Goal: Task Accomplishment & Management: Use online tool/utility

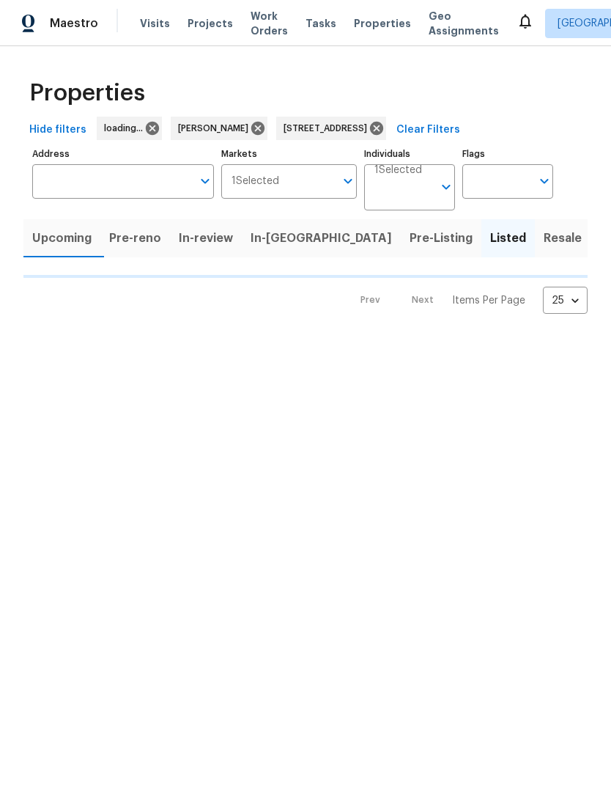
type input "[STREET_ADDRESS]"
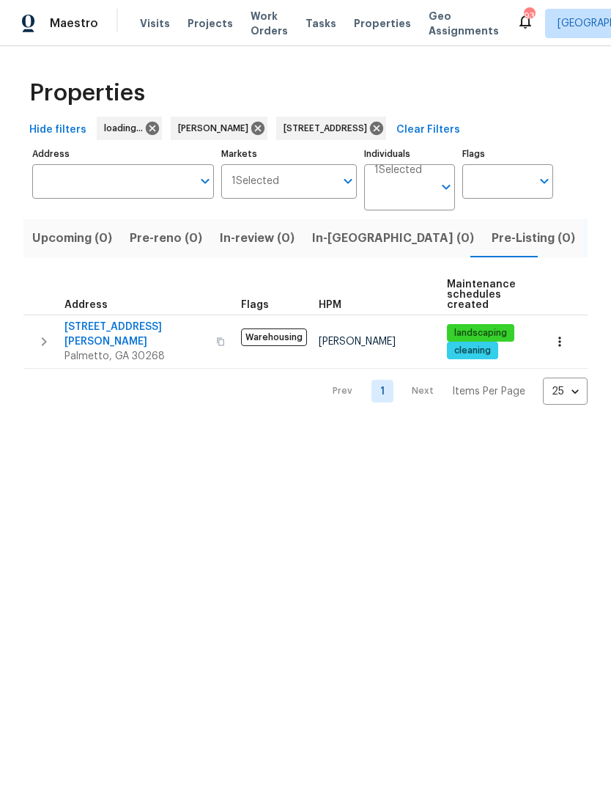
type input "[STREET_ADDRESS]"
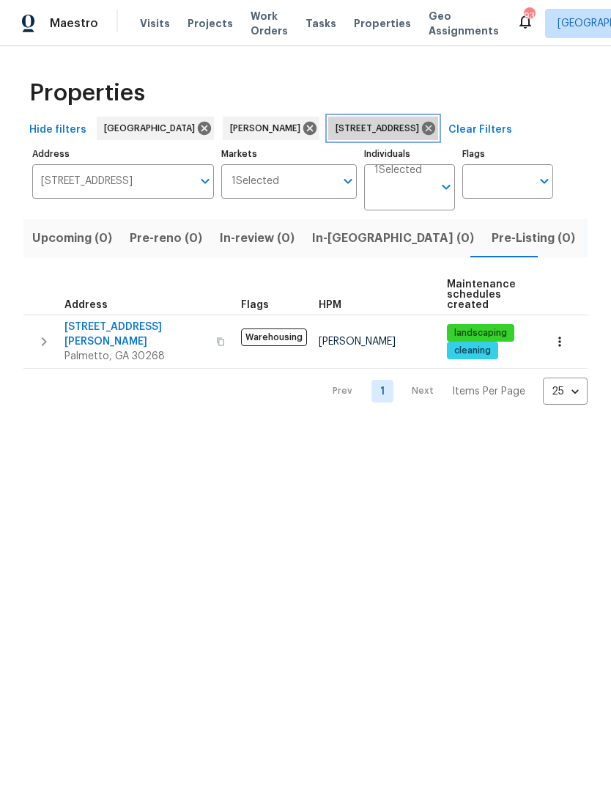
click at [422, 130] on icon at bounding box center [428, 128] width 13 height 13
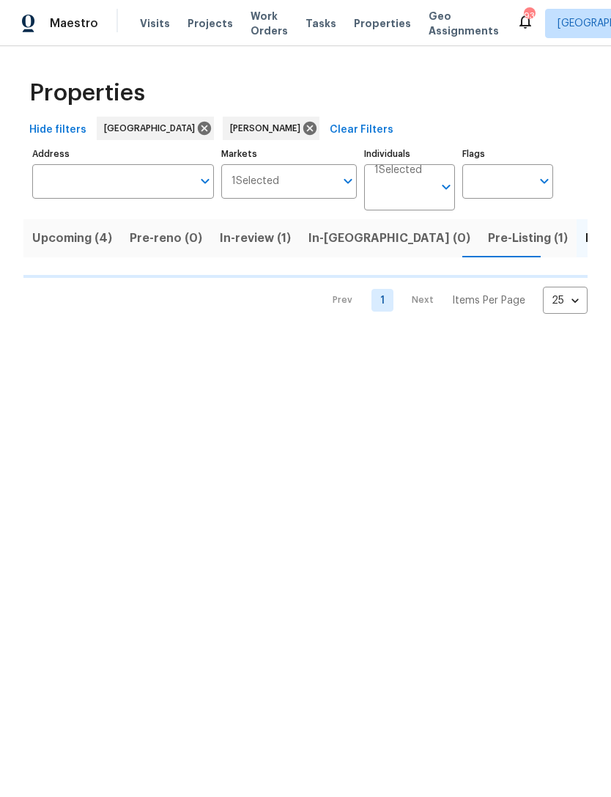
click at [89, 244] on span "Upcoming (4)" at bounding box center [72, 238] width 80 height 21
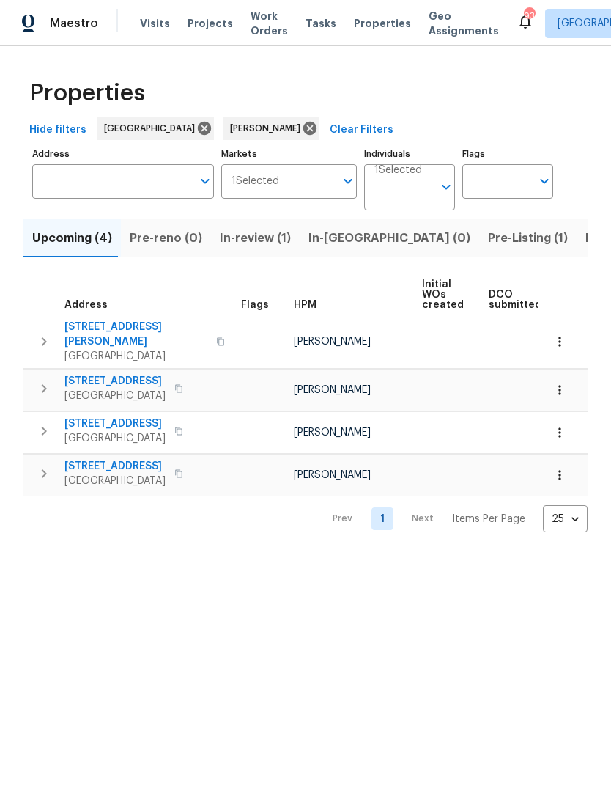
click at [43, 469] on icon "button" at bounding box center [44, 473] width 5 height 9
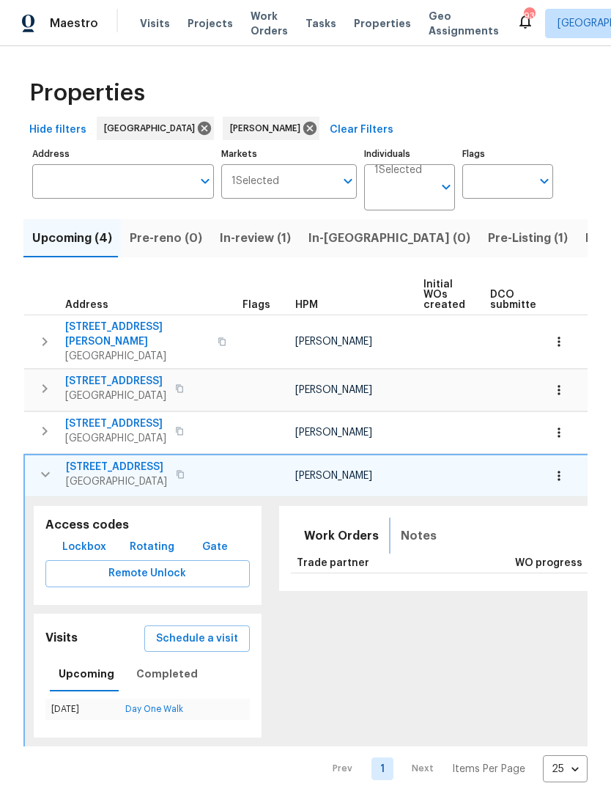
click at [409, 526] on span "Notes" at bounding box center [419, 536] width 36 height 21
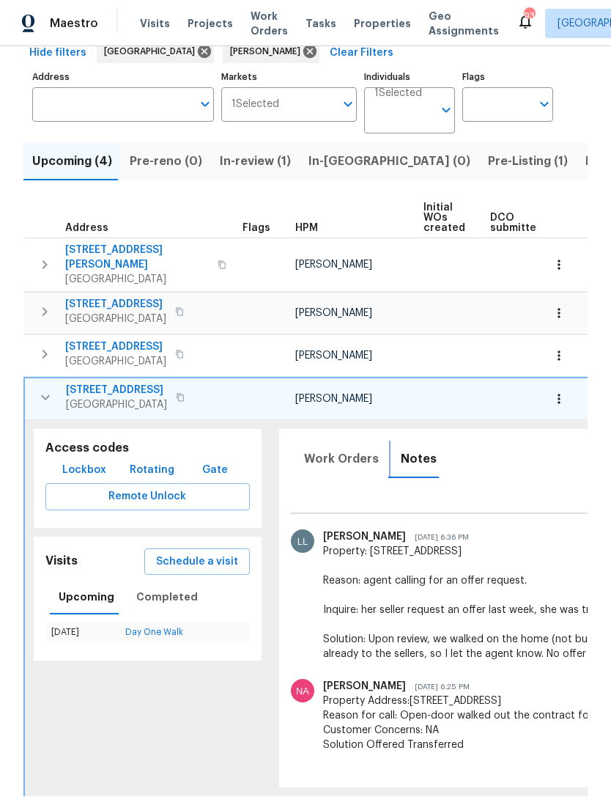
scroll to position [85, 0]
click at [51, 389] on icon "button" at bounding box center [46, 398] width 18 height 18
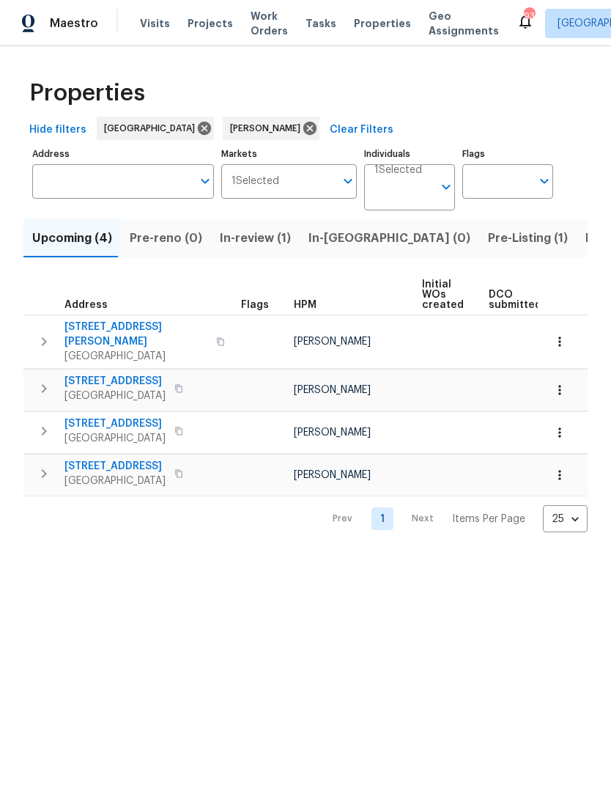
scroll to position [0, 0]
click at [48, 423] on icon "button" at bounding box center [44, 431] width 18 height 18
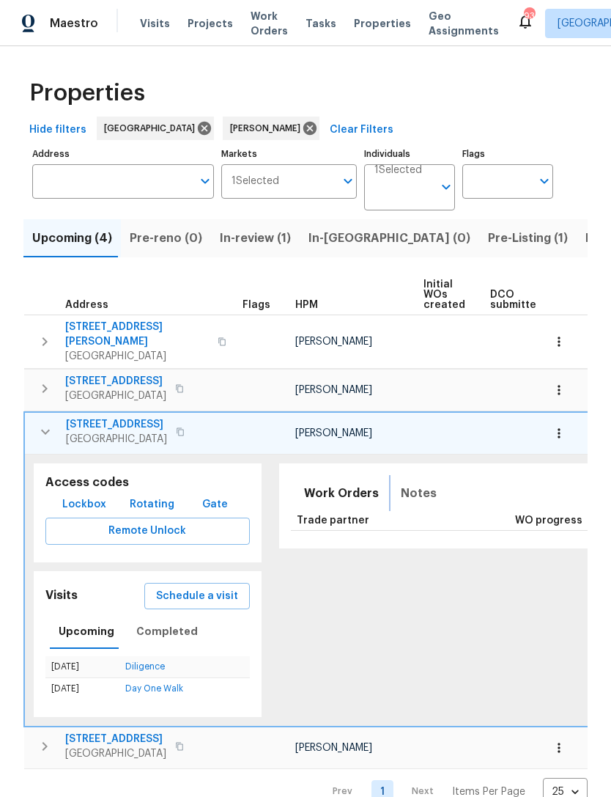
click at [401, 483] on span "Notes" at bounding box center [419, 493] width 36 height 21
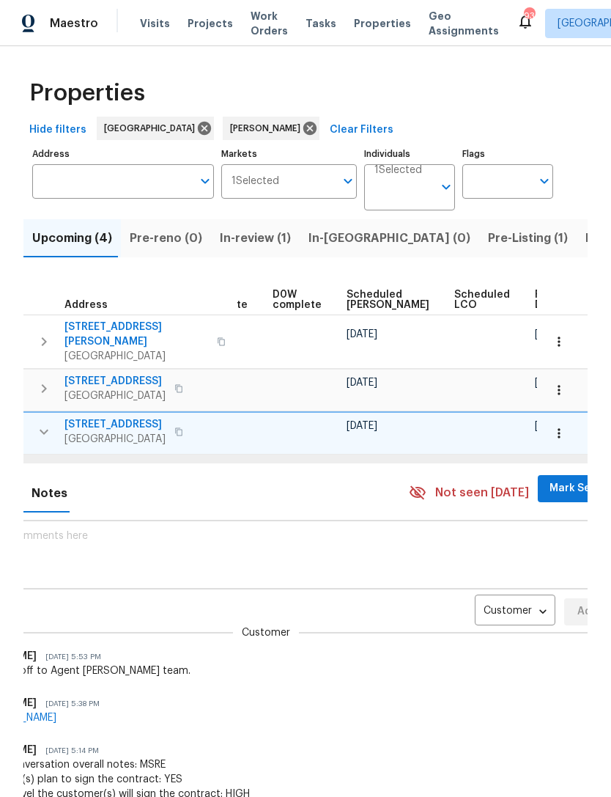
click at [491, 580] on body "Maestro Visits Projects Work Orders Tasks Properties Geo Assignments 93 [GEOGRA…" at bounding box center [305, 398] width 611 height 797
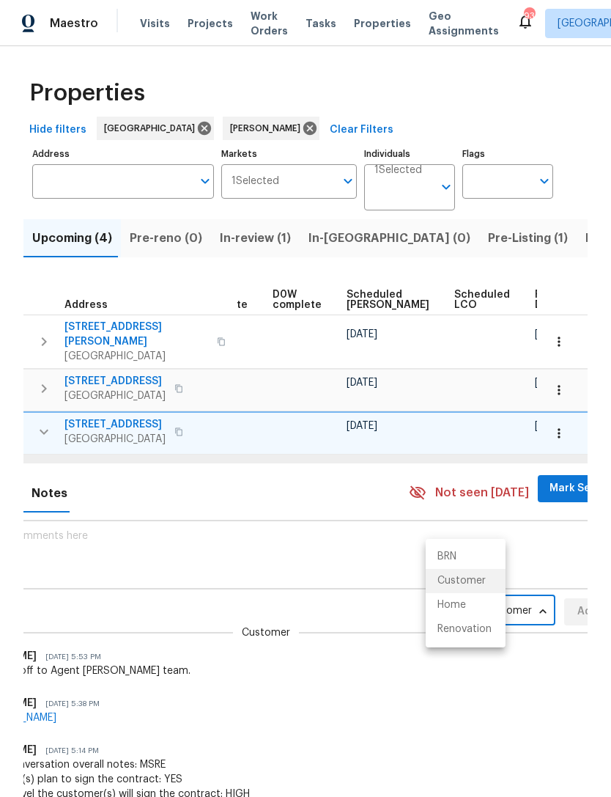
scroll to position [0, 369]
click at [480, 627] on li "Renovation" at bounding box center [466, 629] width 80 height 24
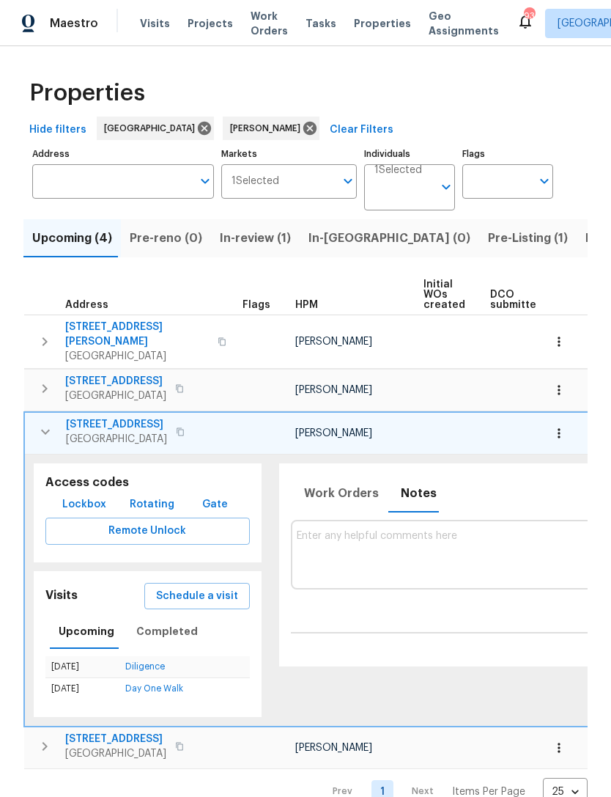
scroll to position [0, 9]
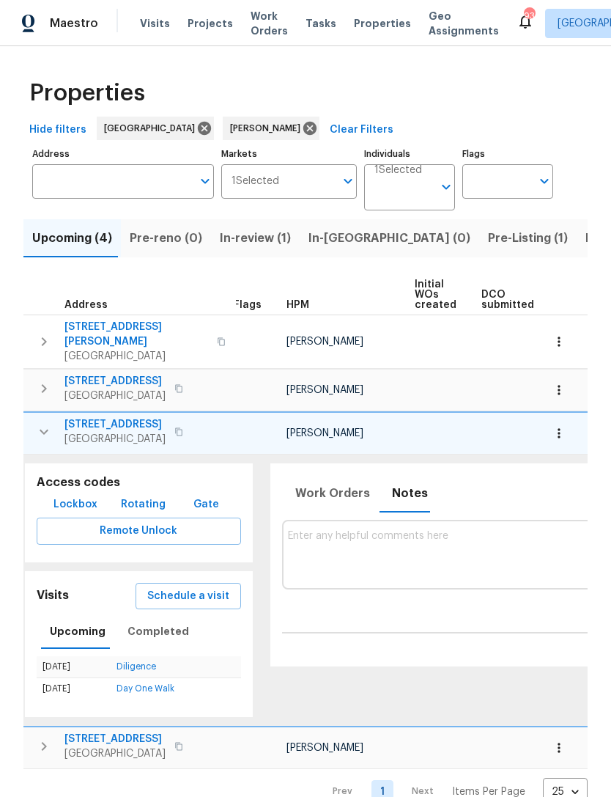
click at [38, 423] on icon "button" at bounding box center [44, 432] width 18 height 18
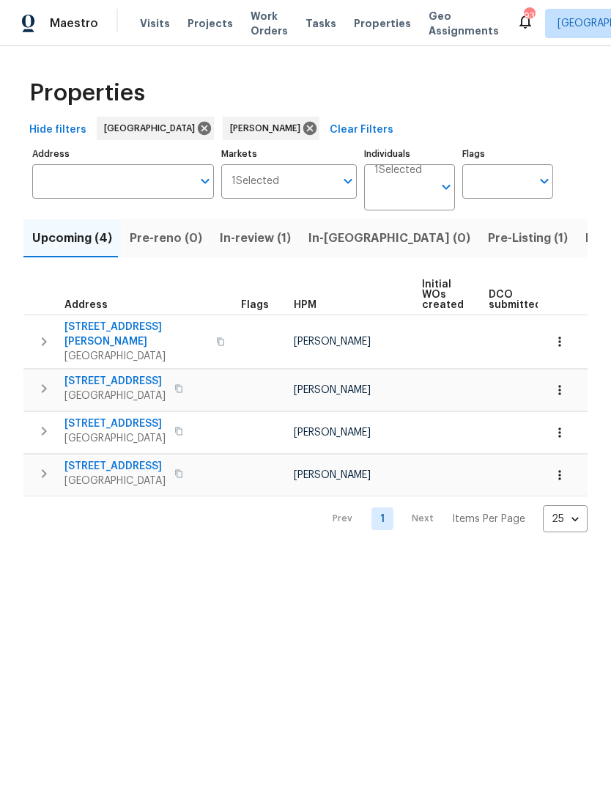
scroll to position [0, 0]
click at [40, 334] on icon "button" at bounding box center [44, 342] width 18 height 18
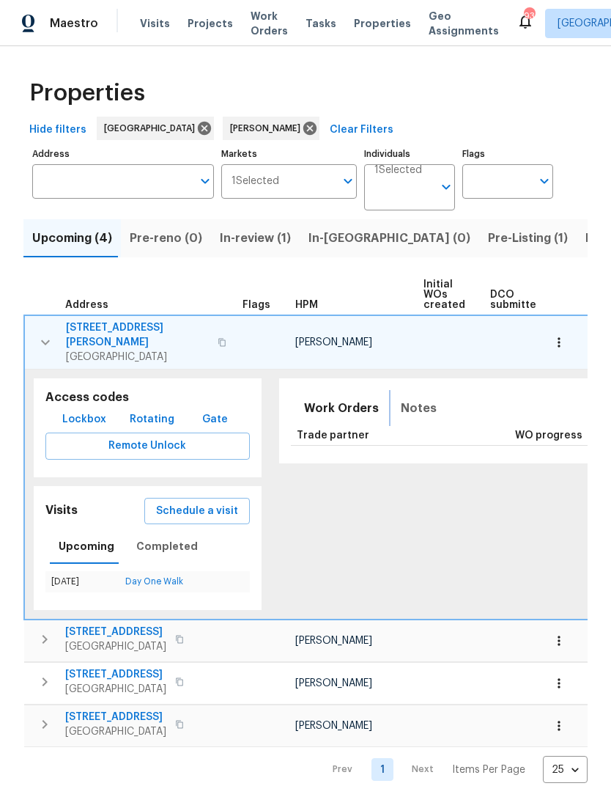
click at [405, 398] on span "Notes" at bounding box center [419, 408] width 36 height 21
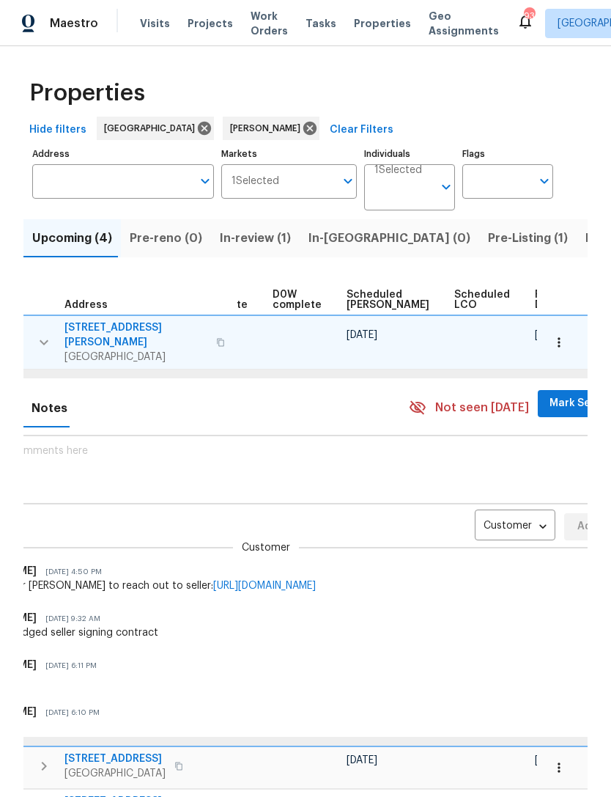
click at [482, 510] on body "Maestro Visits Projects Work Orders Tasks Properties Geo Assignments 93 [GEOGRA…" at bounding box center [305, 398] width 611 height 797
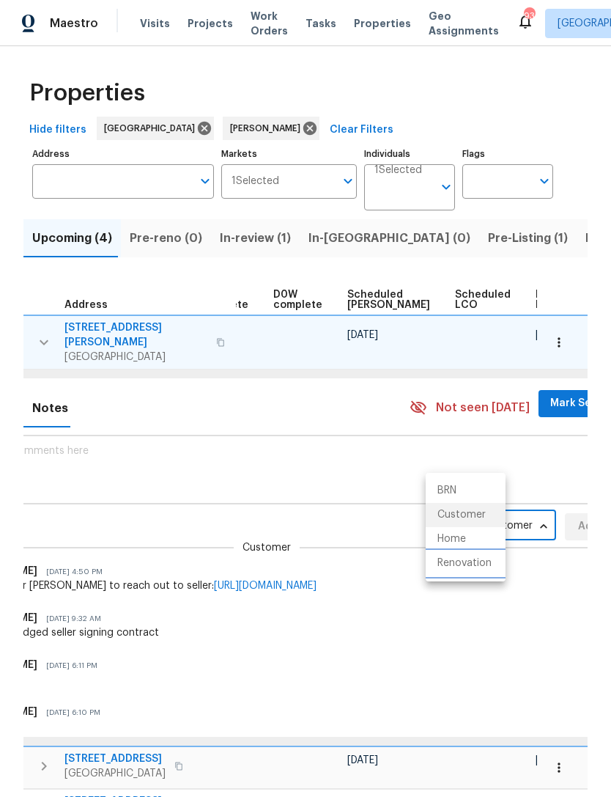
click at [477, 567] on li "Renovation" at bounding box center [466, 563] width 80 height 24
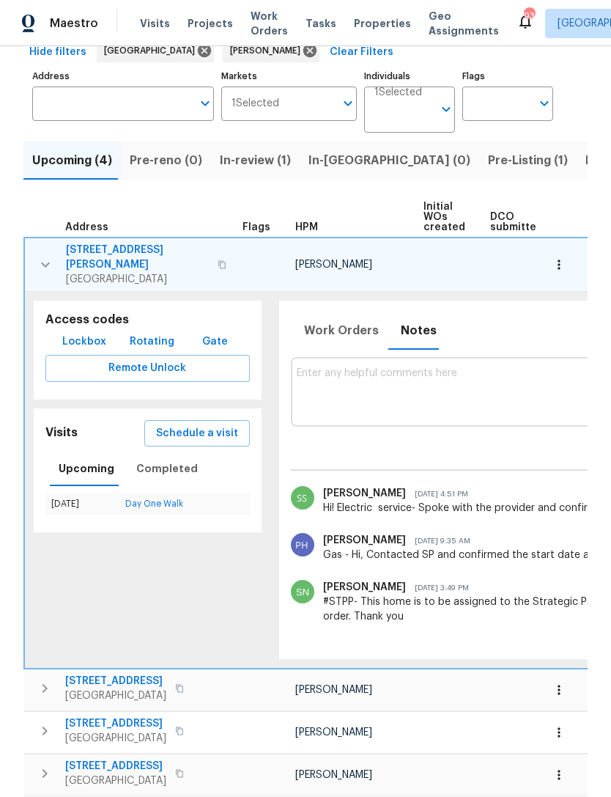
scroll to position [0, 0]
click at [39, 261] on icon "button" at bounding box center [46, 265] width 18 height 18
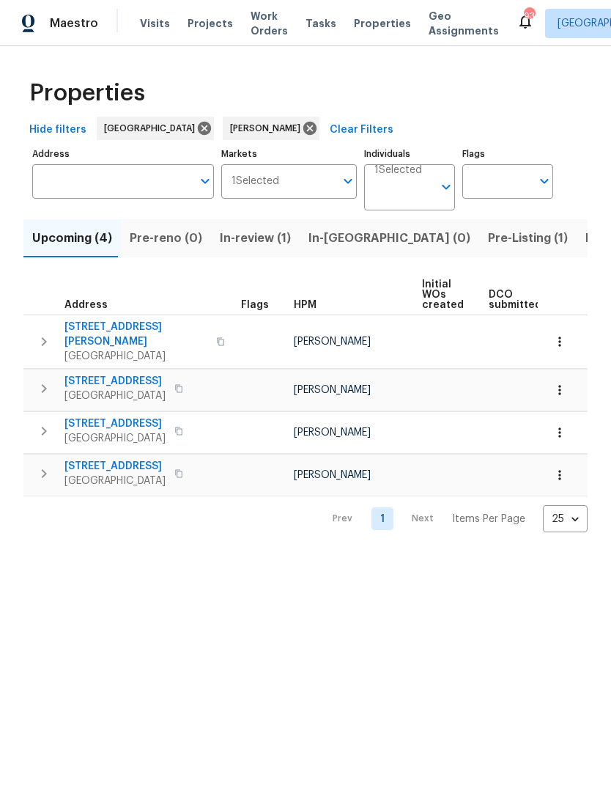
click at [36, 465] on icon "button" at bounding box center [44, 474] width 18 height 18
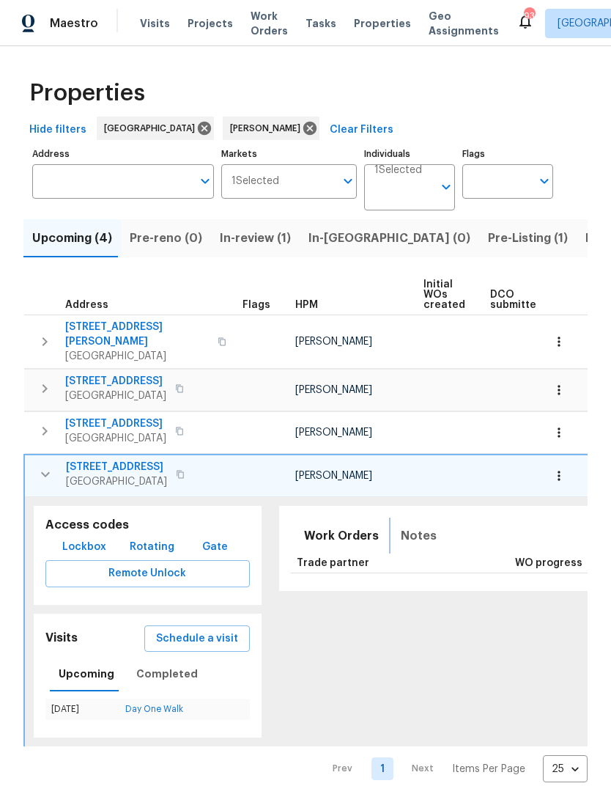
click at [401, 526] on span "Notes" at bounding box center [419, 536] width 36 height 21
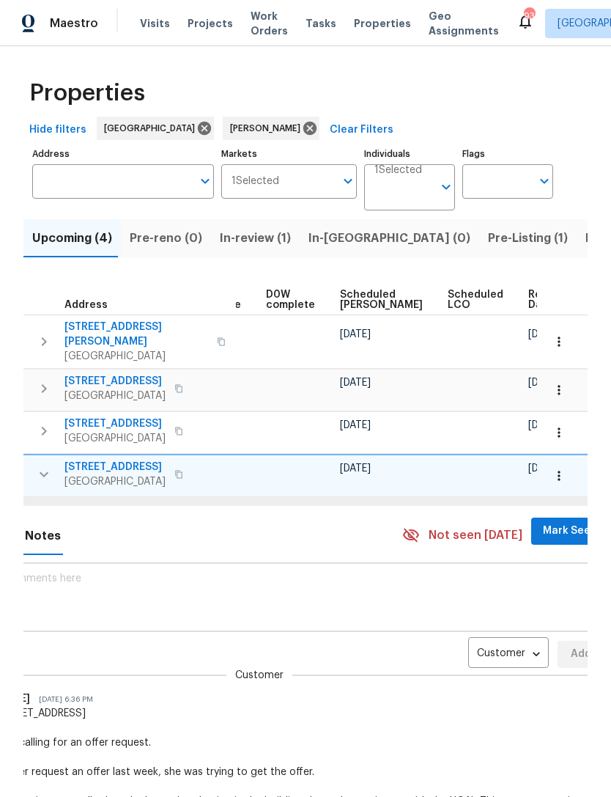
scroll to position [0, 369]
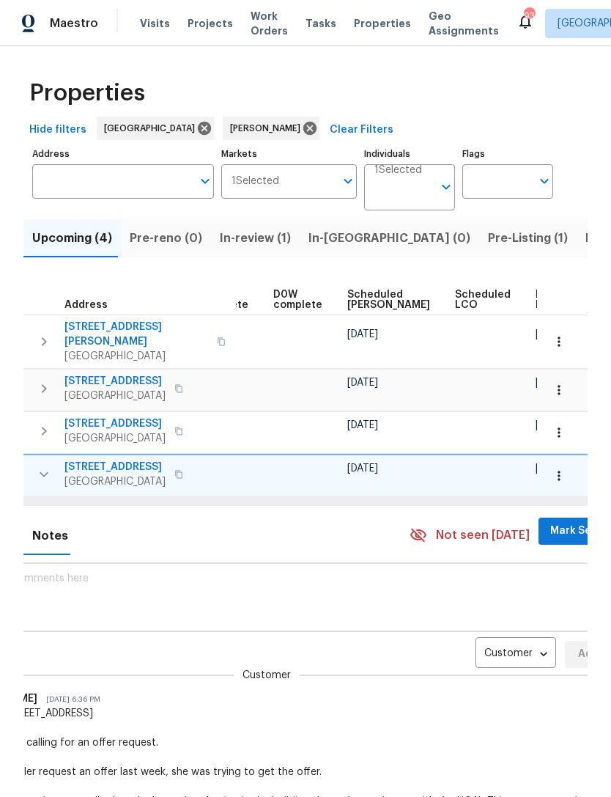
click at [490, 645] on body "Maestro Visits Projects Work Orders Tasks Properties Geo Assignments 93 [GEOGRA…" at bounding box center [305, 398] width 611 height 797
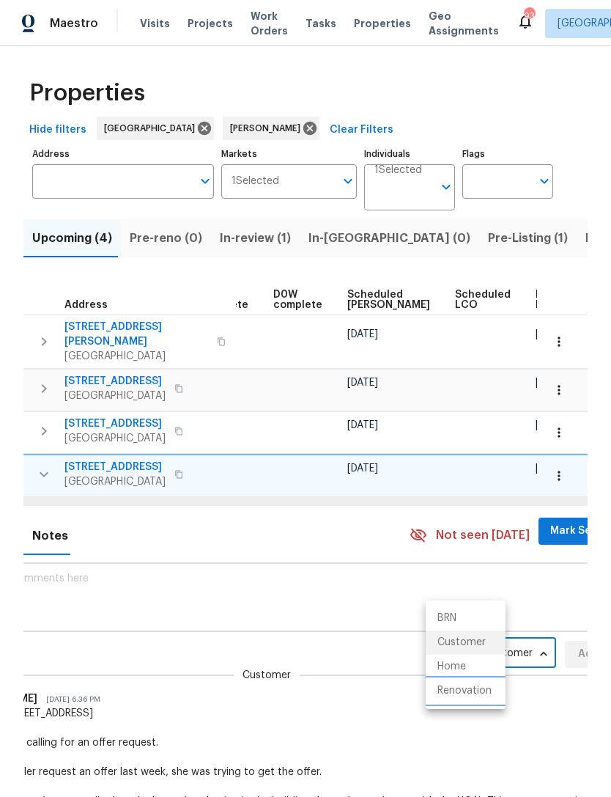
click at [480, 696] on li "Renovation" at bounding box center [466, 691] width 80 height 24
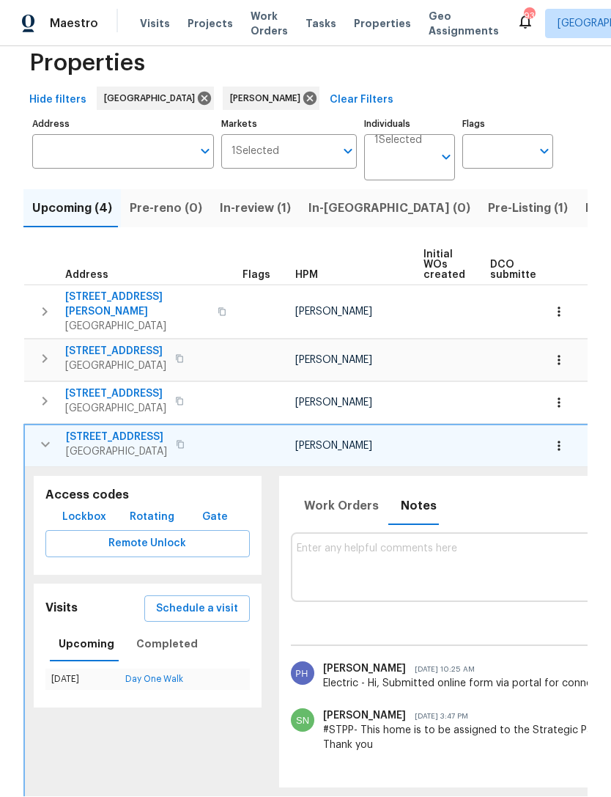
scroll to position [0, 0]
click at [51, 435] on icon "button" at bounding box center [46, 444] width 18 height 18
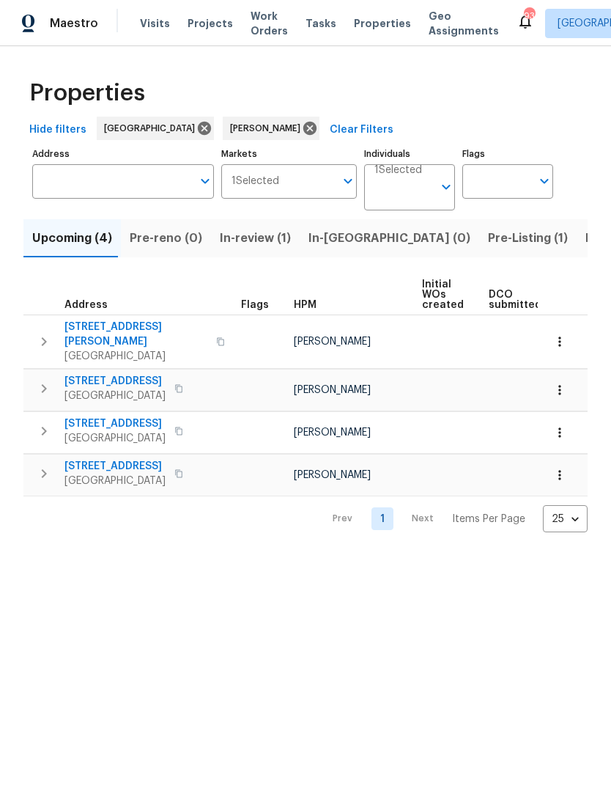
scroll to position [0, -1]
click at [43, 422] on icon "button" at bounding box center [44, 431] width 18 height 18
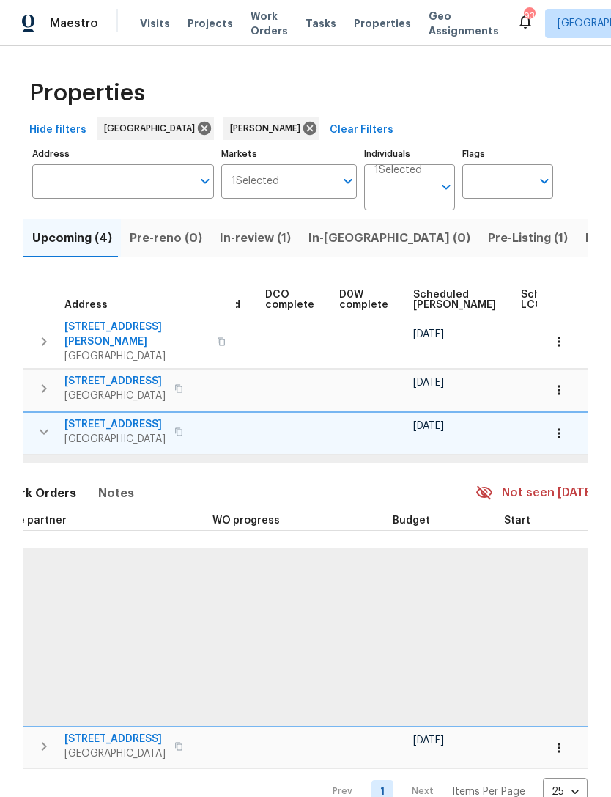
scroll to position [0, 306]
click at [100, 483] on span "Notes" at bounding box center [113, 493] width 36 height 21
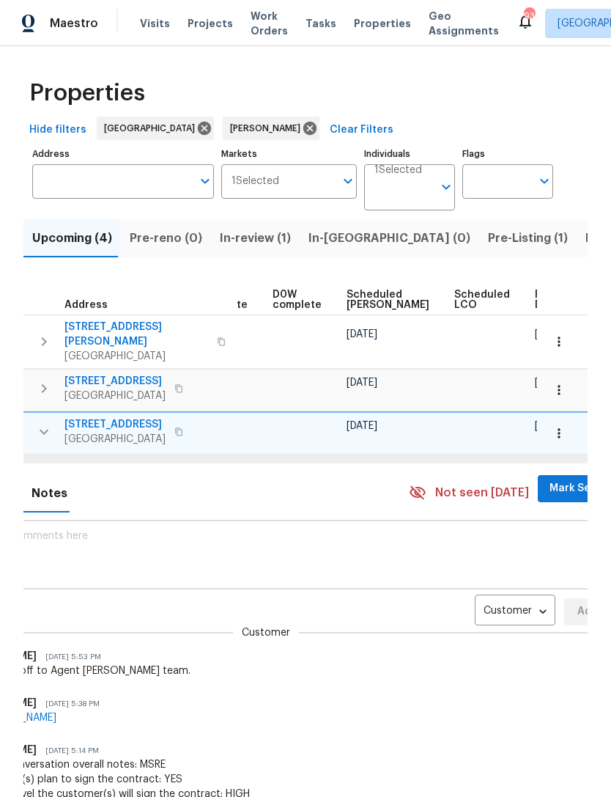
click at [488, 595] on body "Maestro Visits Projects Work Orders Tasks Properties Geo Assignments 93 [GEOGRA…" at bounding box center [305, 398] width 611 height 797
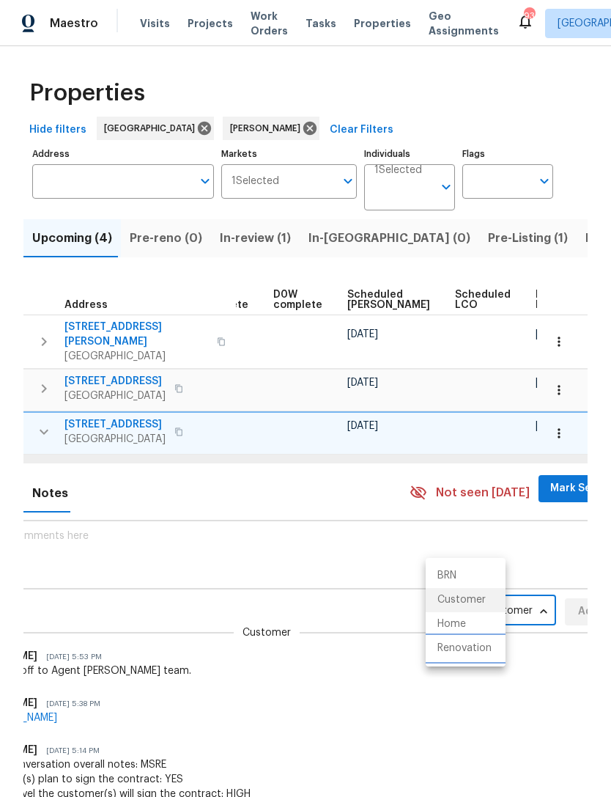
click at [482, 648] on li "Renovation" at bounding box center [466, 648] width 80 height 24
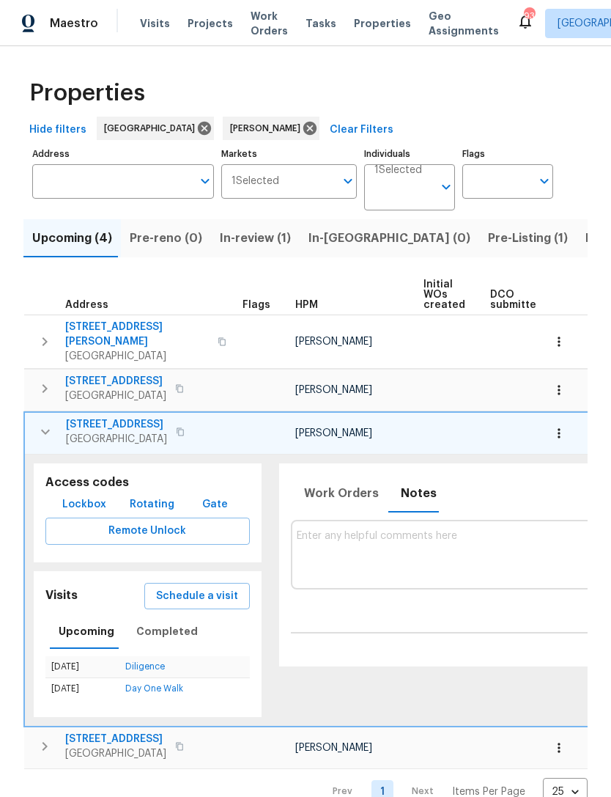
scroll to position [0, 0]
click at [43, 423] on icon "button" at bounding box center [46, 432] width 18 height 18
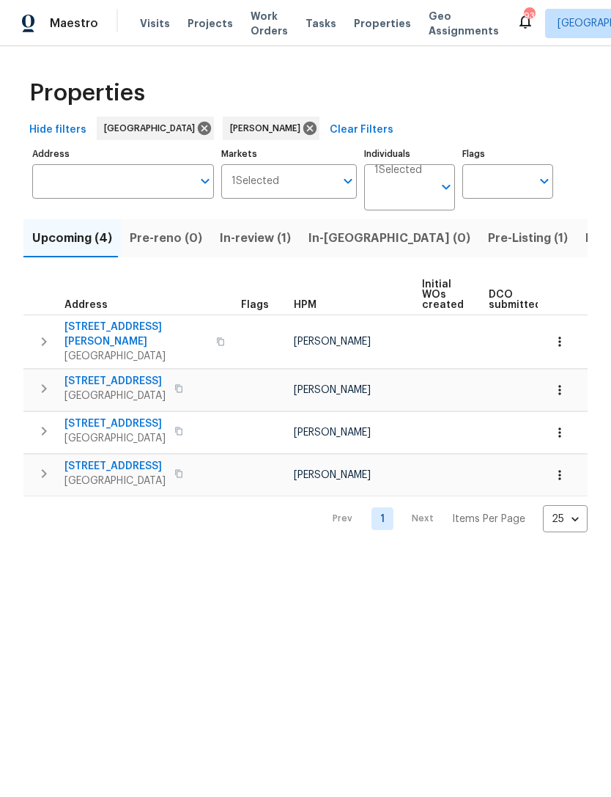
scroll to position [0, -1]
click at [45, 380] on icon "button" at bounding box center [44, 389] width 18 height 18
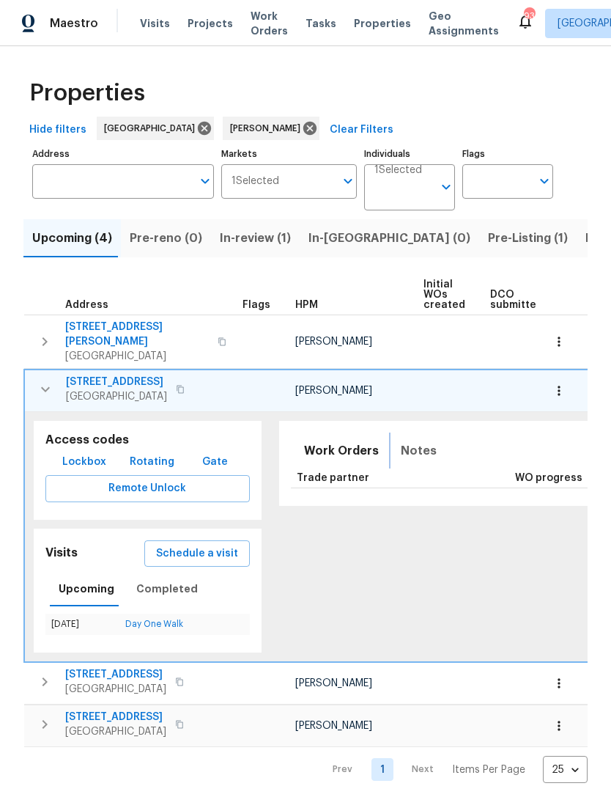
click at [410, 449] on span "Notes" at bounding box center [419, 451] width 36 height 21
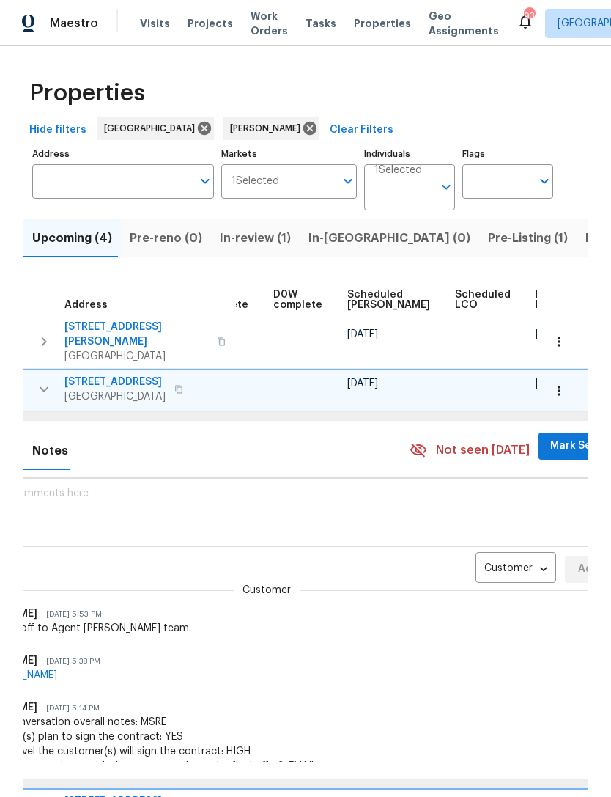
click at [493, 552] on body "Maestro Visits Projects Work Orders Tasks Properties Geo Assignments 93 [GEOGRA…" at bounding box center [305, 398] width 611 height 797
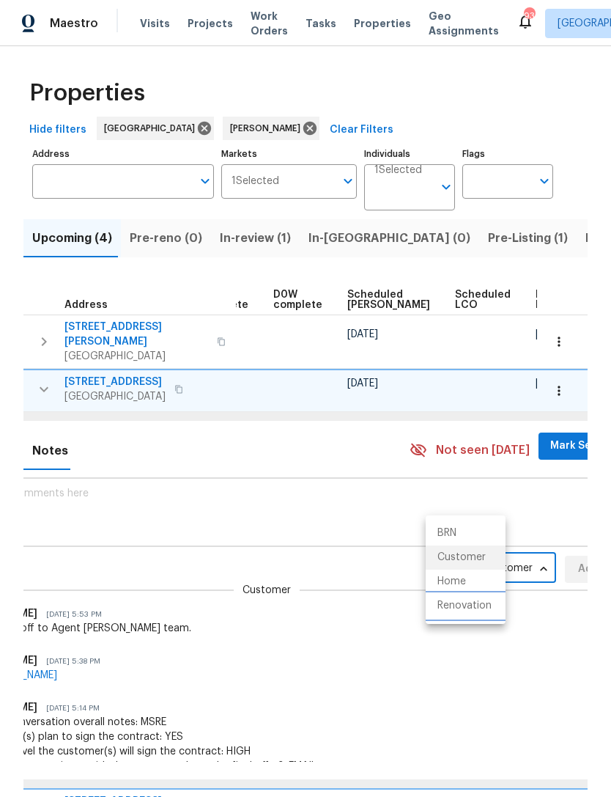
click at [487, 605] on li "Renovation" at bounding box center [466, 606] width 80 height 24
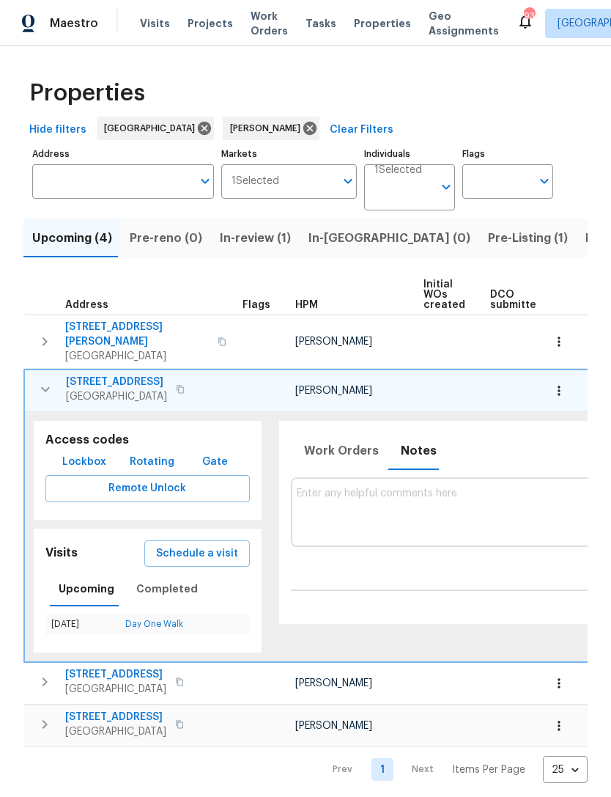
click at [40, 380] on icon "button" at bounding box center [46, 389] width 18 height 18
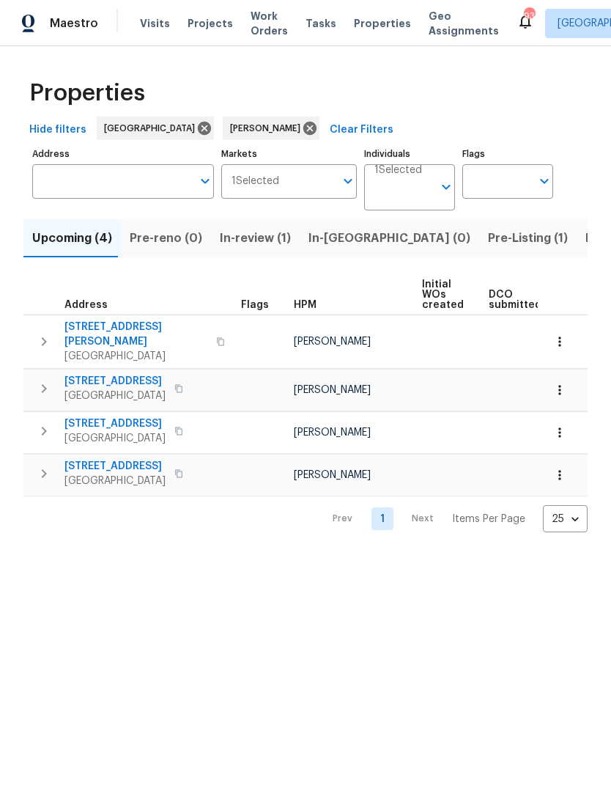
click at [33, 336] on button "button" at bounding box center [43, 342] width 29 height 44
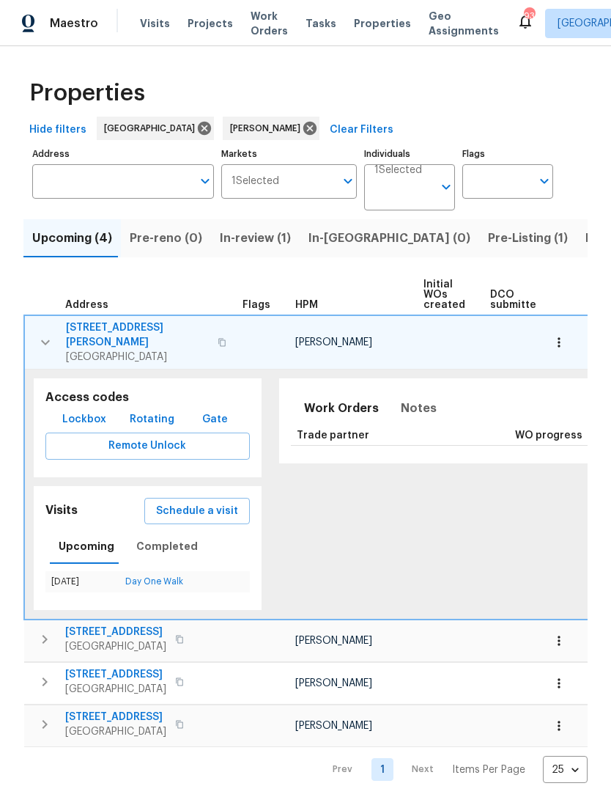
click at [37, 334] on icon "button" at bounding box center [46, 343] width 18 height 18
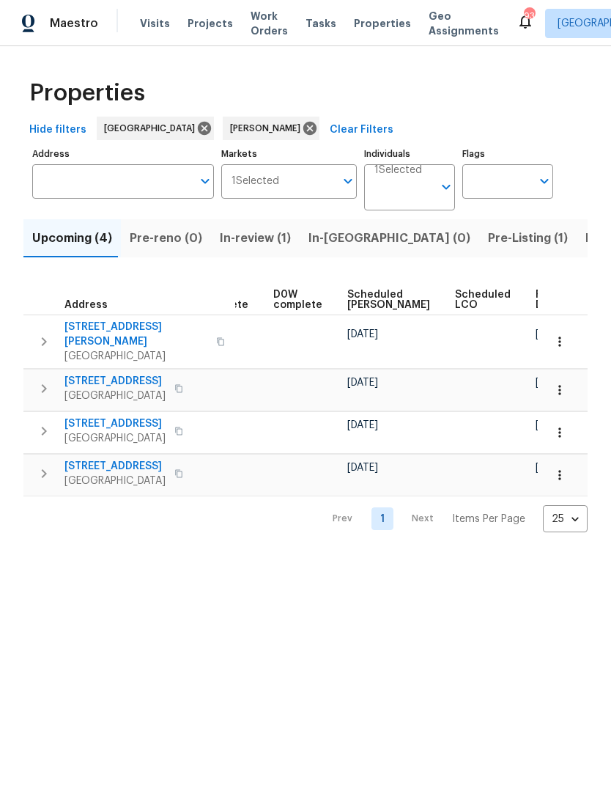
click at [559, 337] on icon "button" at bounding box center [560, 341] width 15 height 15
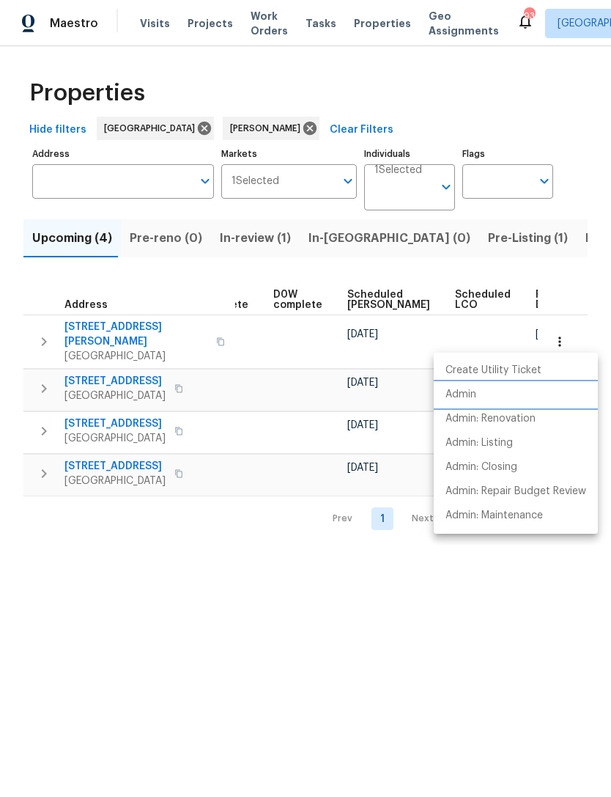
click at [504, 397] on li "Admin" at bounding box center [516, 395] width 164 height 24
click at [442, 189] on div at bounding box center [305, 398] width 611 height 797
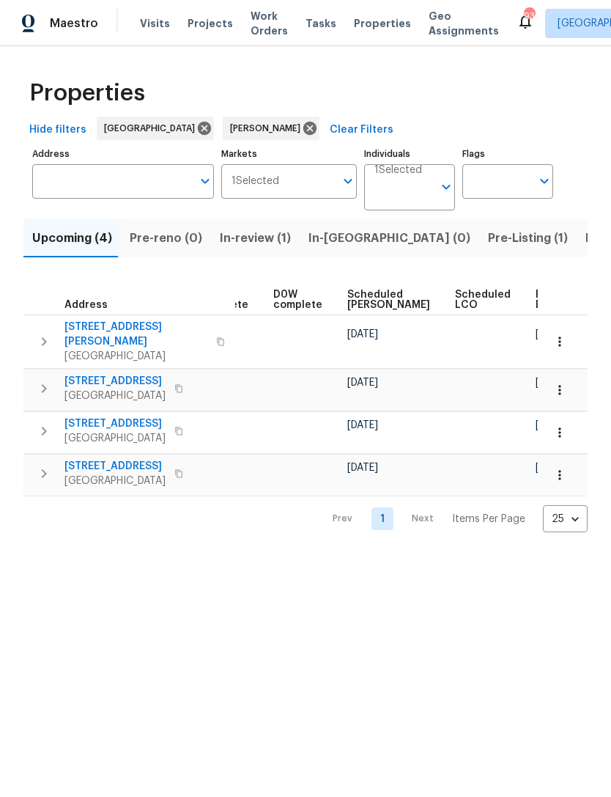
click at [442, 184] on icon "Open" at bounding box center [447, 187] width 18 height 18
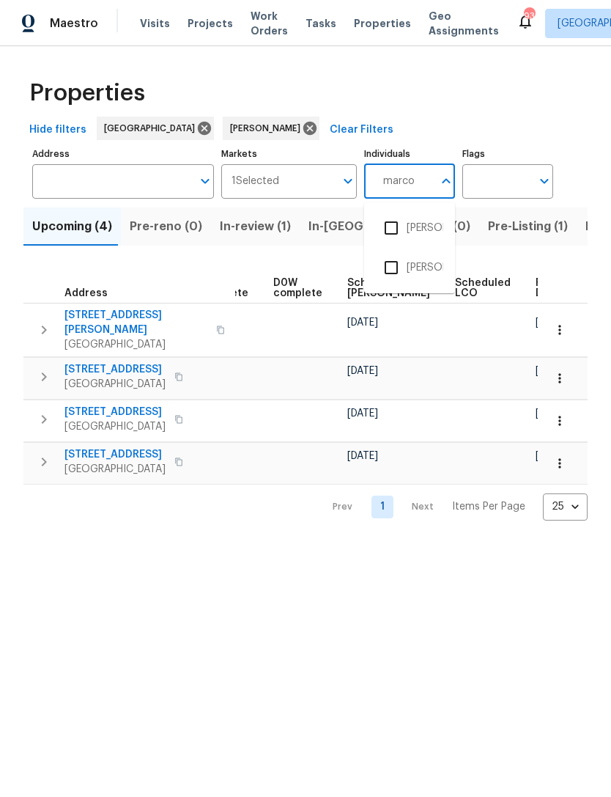
type input "[PERSON_NAME]"
click at [397, 227] on input "checkbox" at bounding box center [391, 228] width 31 height 31
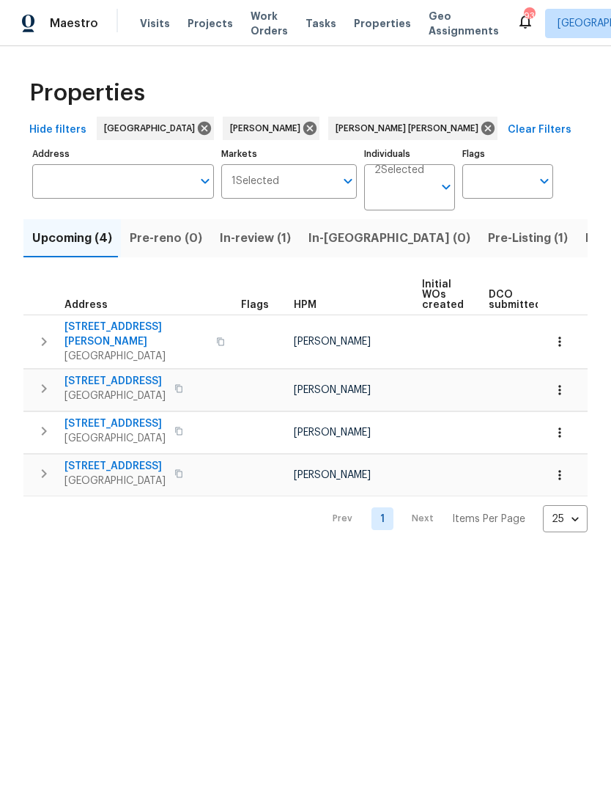
click at [502, 136] on button "Clear Filters" at bounding box center [540, 130] width 76 height 27
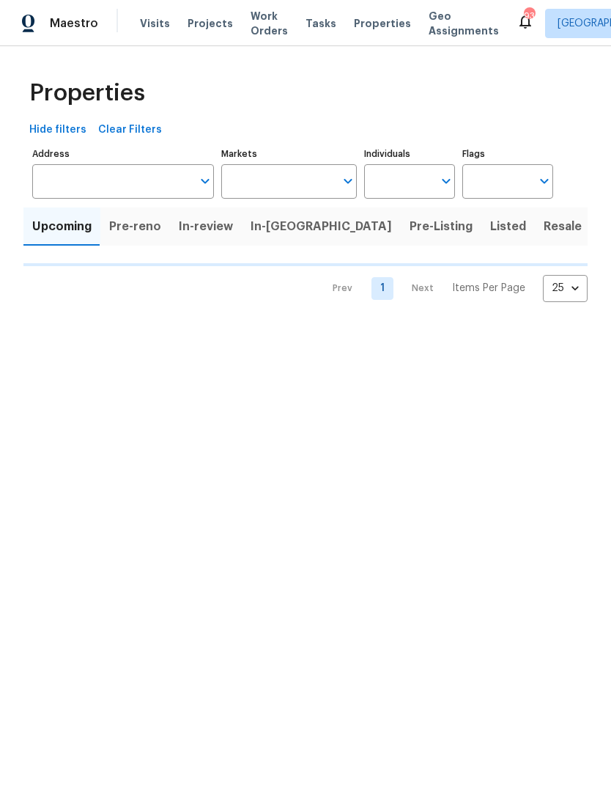
click at [424, 136] on div "Hide filters Clear Filters" at bounding box center [305, 130] width 564 height 27
click at [446, 173] on icon "Open" at bounding box center [447, 181] width 18 height 18
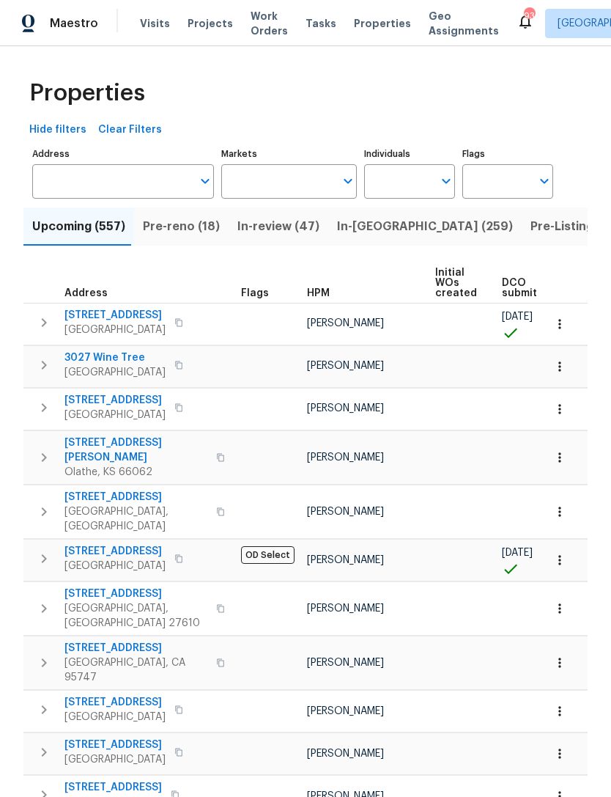
click at [408, 185] on input "Individuals" at bounding box center [398, 181] width 69 height 34
type input "marco"
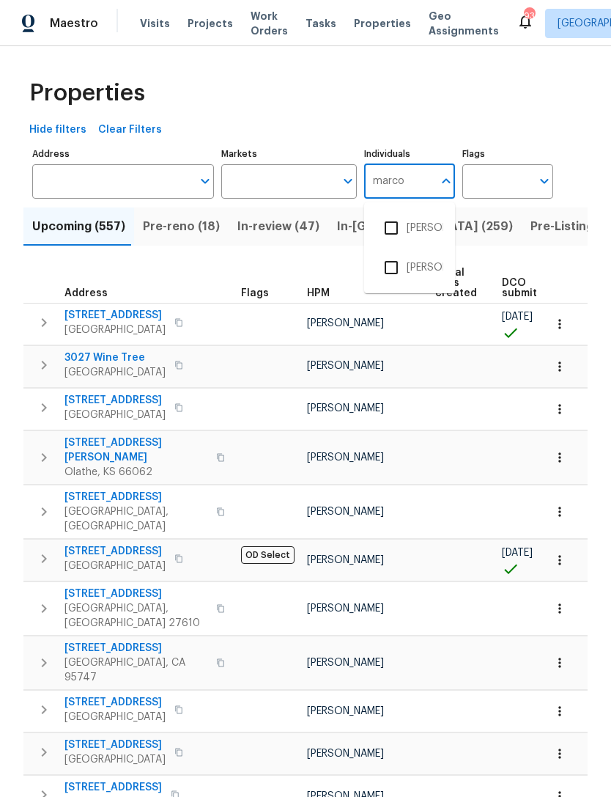
click at [394, 264] on input "checkbox" at bounding box center [391, 267] width 31 height 31
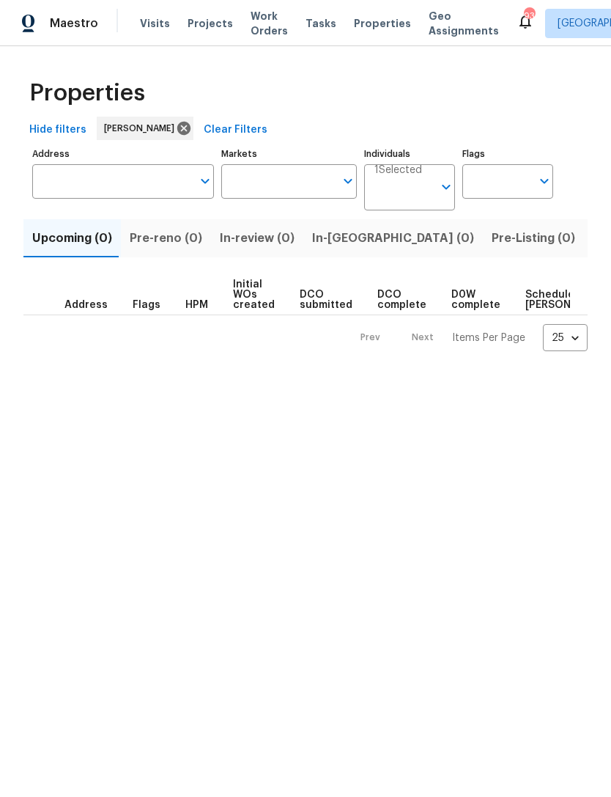
click at [443, 179] on icon "Open" at bounding box center [447, 187] width 18 height 18
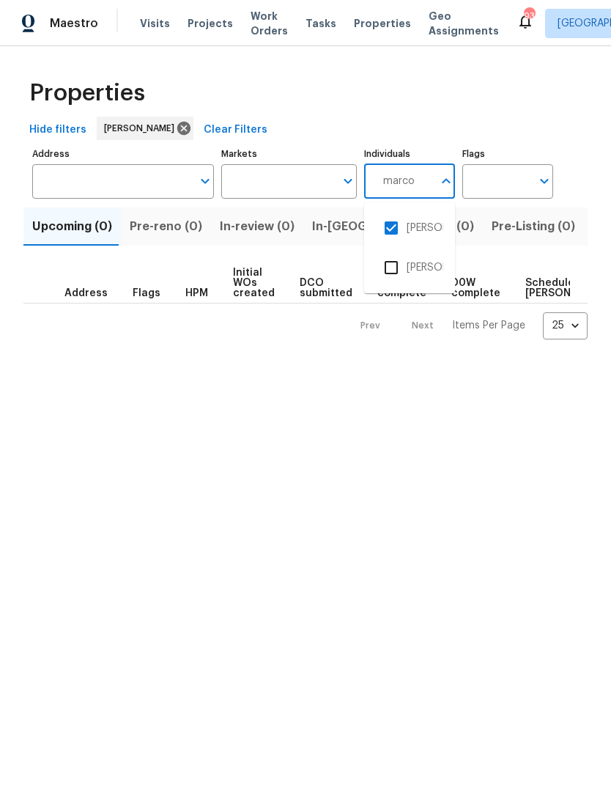
type input "[PERSON_NAME]"
click at [405, 309] on input "checkbox" at bounding box center [391, 307] width 31 height 31
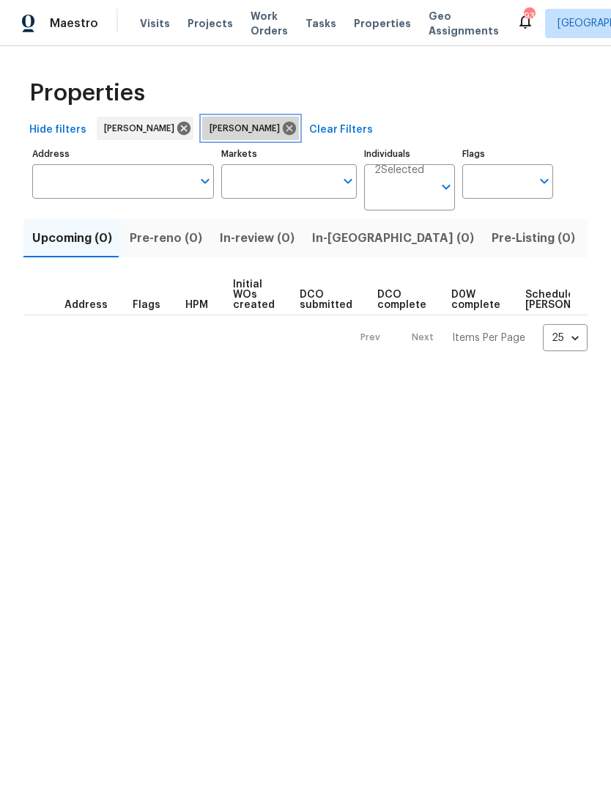
click at [281, 130] on icon at bounding box center [289, 128] width 16 height 16
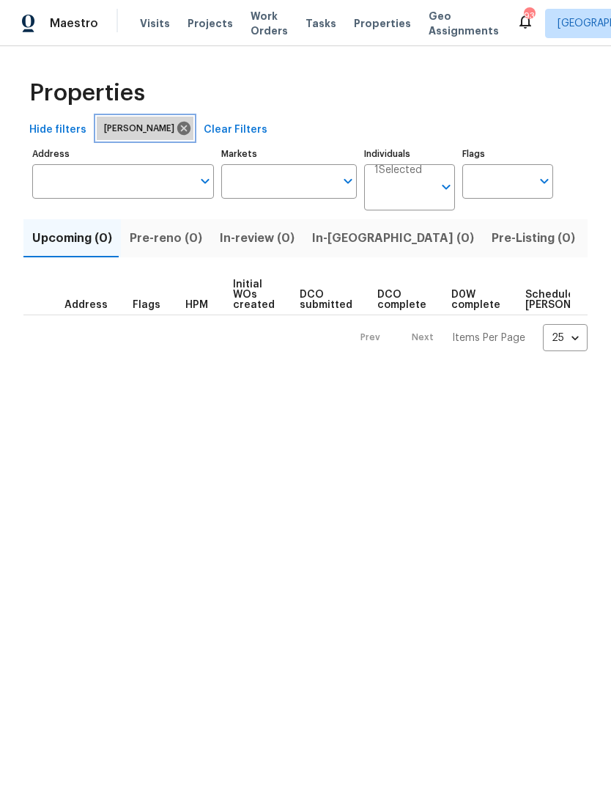
click at [176, 122] on icon at bounding box center [184, 128] width 16 height 16
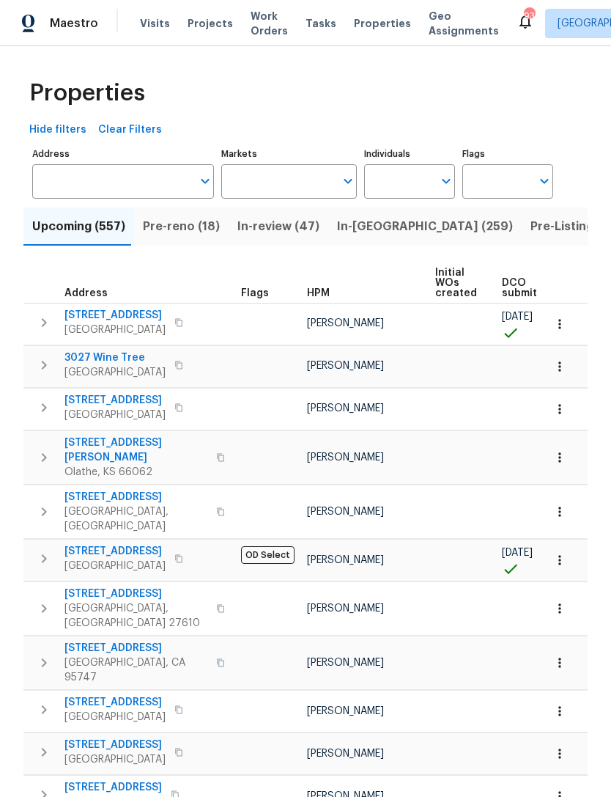
click at [441, 177] on icon "Open" at bounding box center [447, 181] width 18 height 18
type input "[PERSON_NAME]"
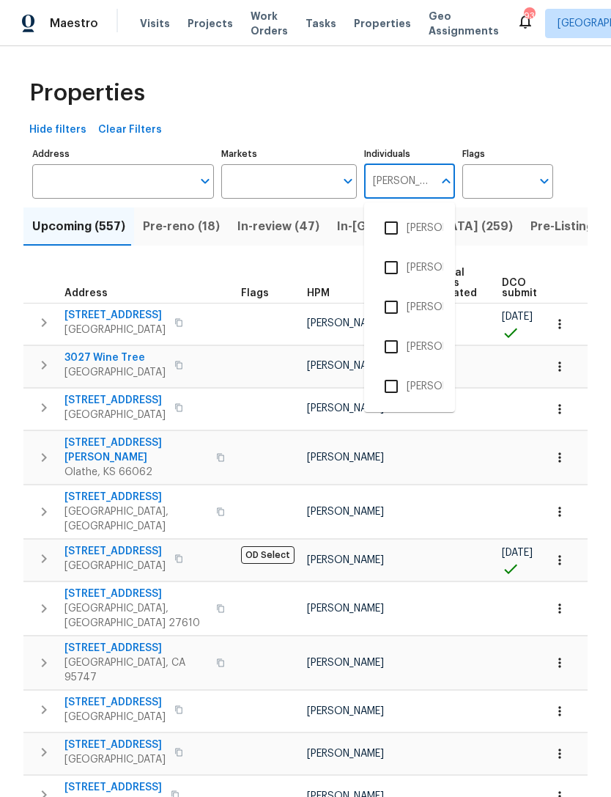
click at [395, 351] on input "checkbox" at bounding box center [391, 346] width 31 height 31
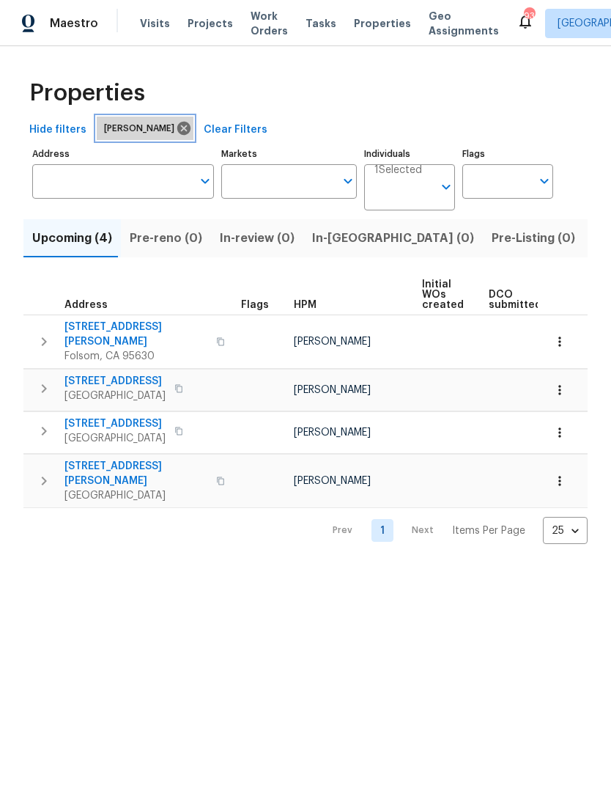
click at [176, 120] on div "[PERSON_NAME]" at bounding box center [145, 128] width 97 height 23
click at [177, 122] on icon at bounding box center [183, 128] width 13 height 13
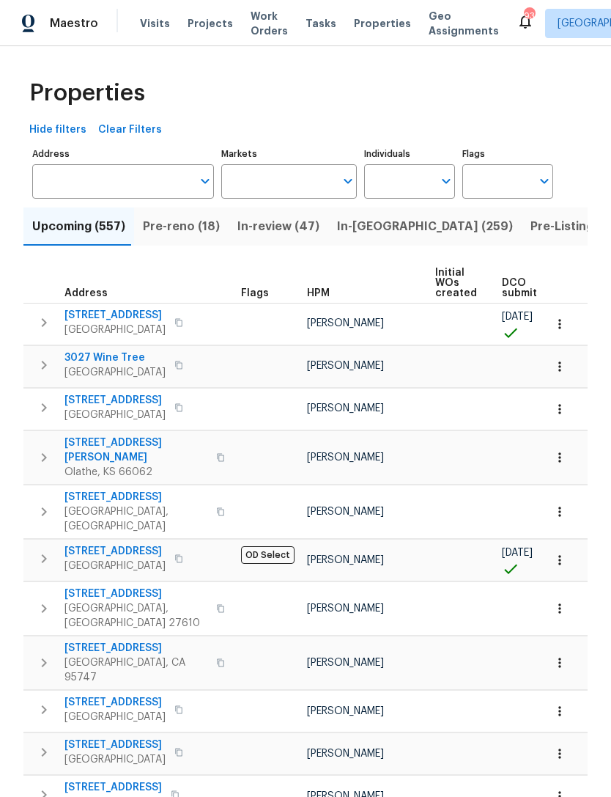
click at [430, 184] on input "Individuals" at bounding box center [398, 181] width 69 height 34
type input "[PERSON_NAME]"
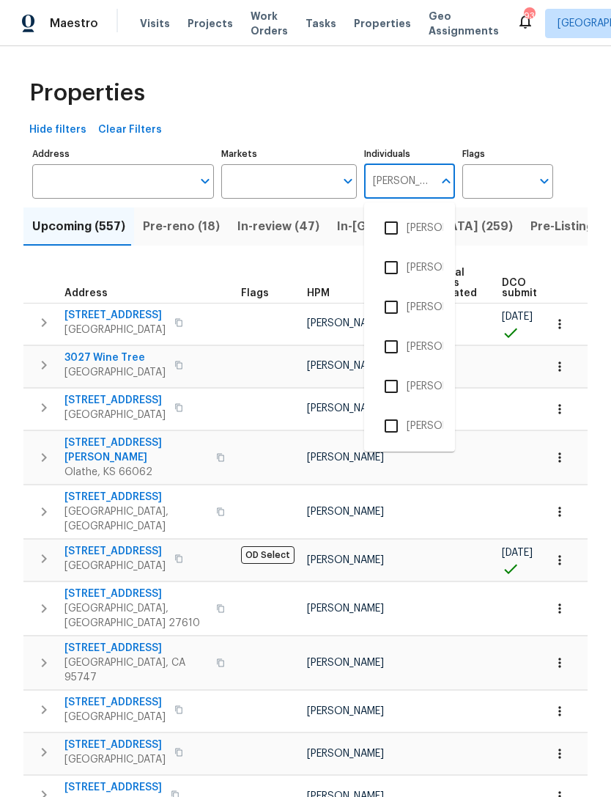
click at [386, 235] on input "checkbox" at bounding box center [391, 228] width 31 height 31
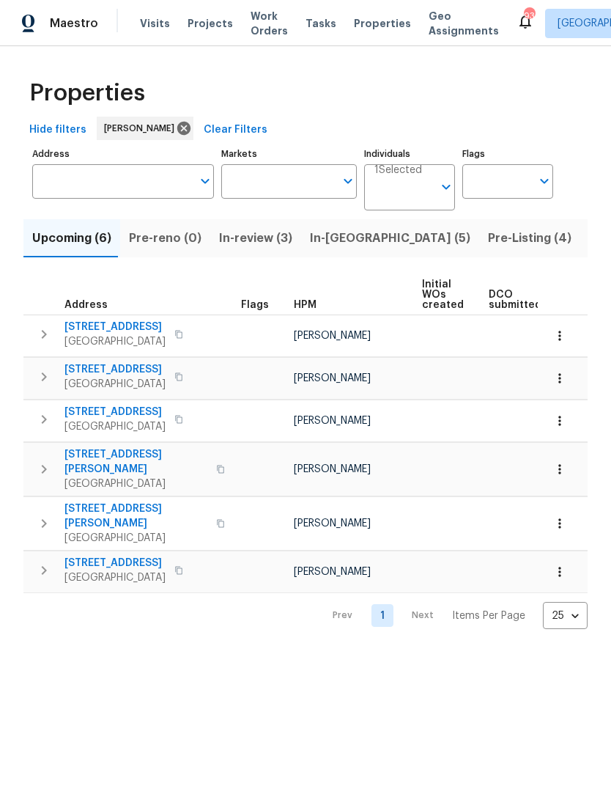
click at [250, 246] on span "In-review (3)" at bounding box center [255, 238] width 73 height 21
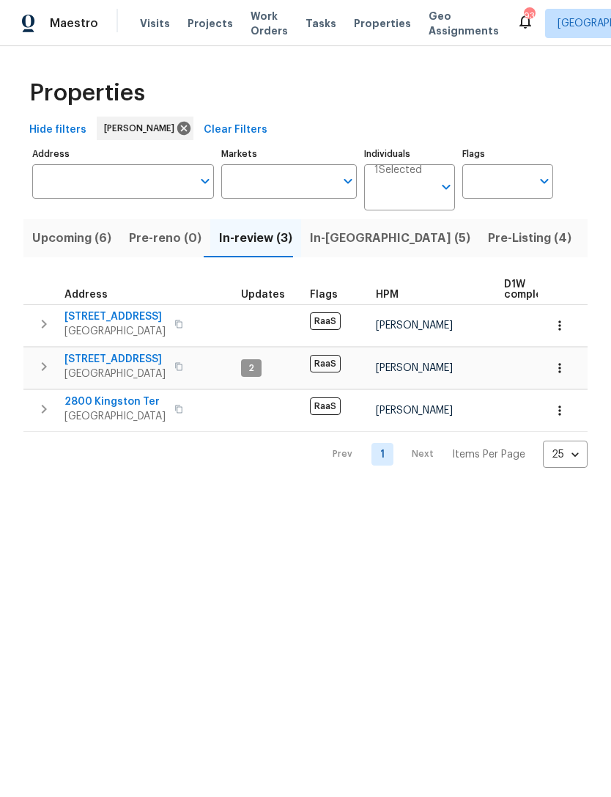
click at [331, 246] on span "In-[GEOGRAPHIC_DATA] (5)" at bounding box center [390, 238] width 161 height 21
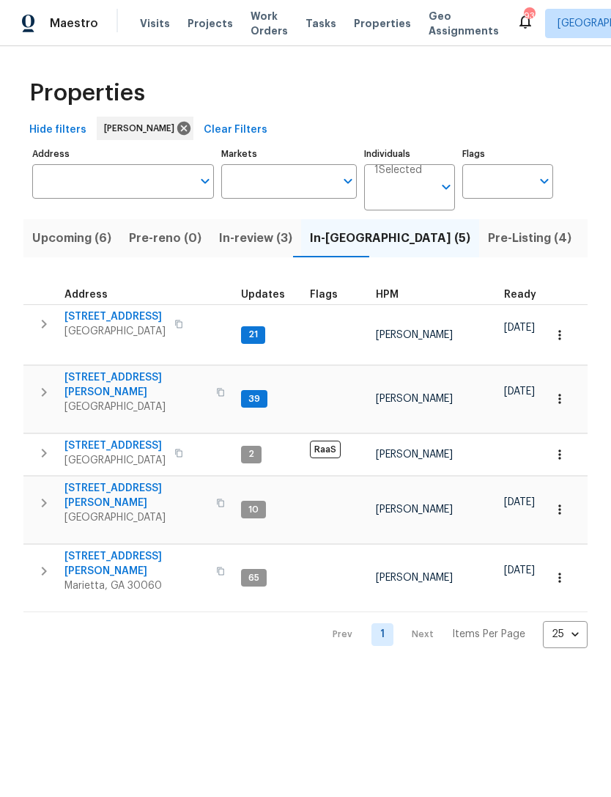
click at [40, 386] on icon "button" at bounding box center [44, 392] width 18 height 18
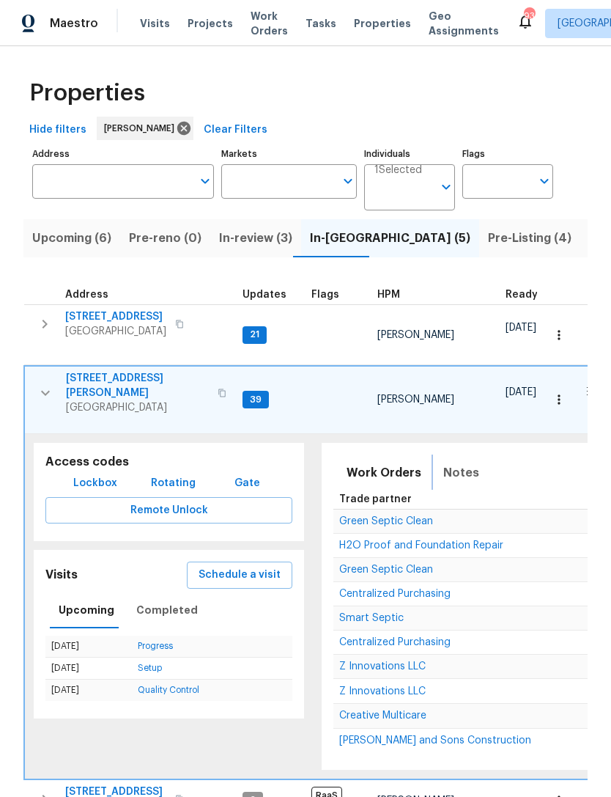
click at [459, 465] on span "Notes" at bounding box center [461, 473] width 36 height 21
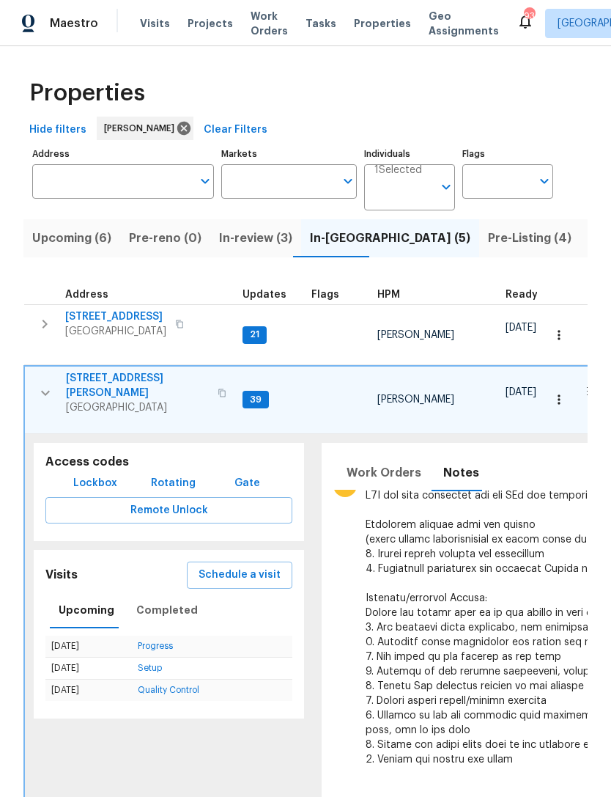
click at [40, 319] on icon "button" at bounding box center [45, 324] width 18 height 18
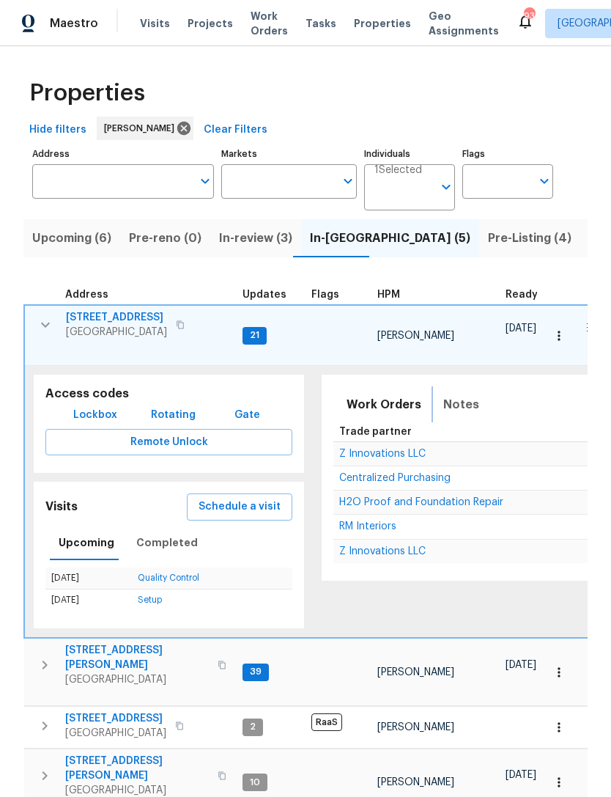
click at [460, 405] on span "Notes" at bounding box center [461, 404] width 36 height 21
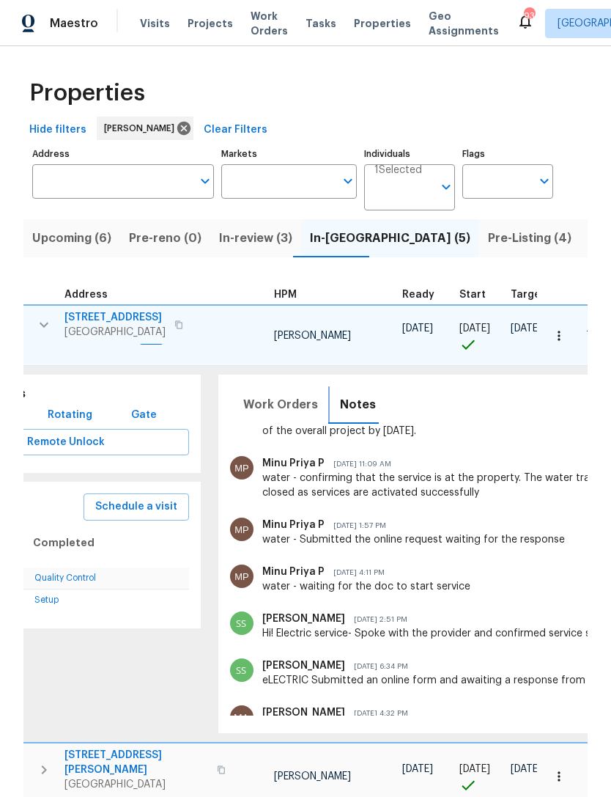
scroll to position [291, 0]
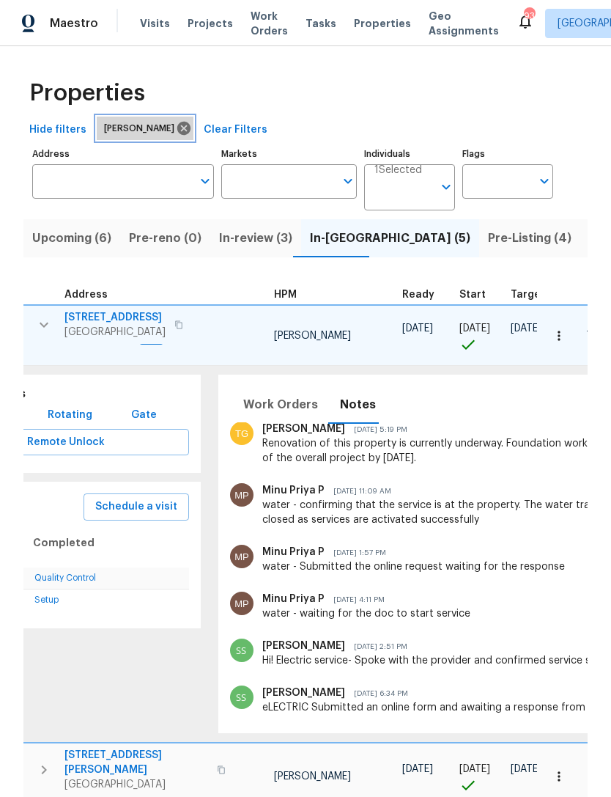
click at [176, 132] on icon at bounding box center [184, 128] width 16 height 16
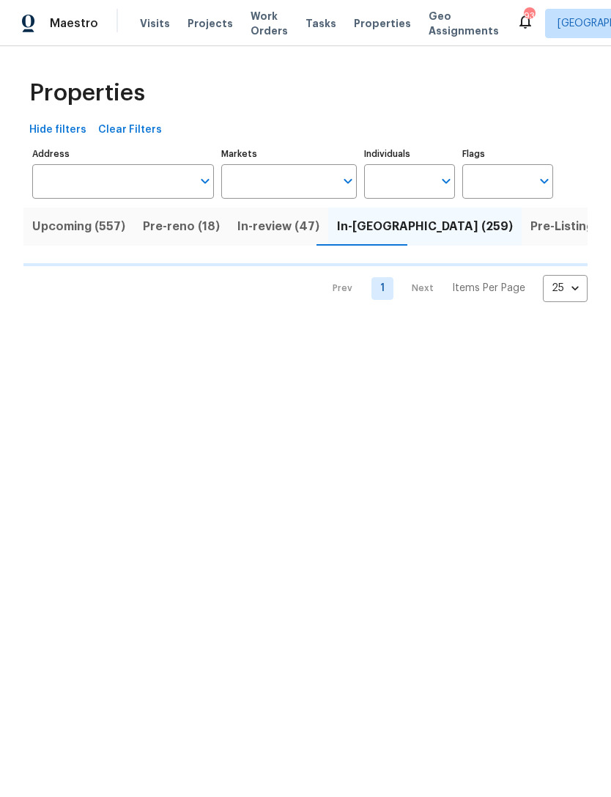
click at [441, 175] on icon "Open" at bounding box center [447, 181] width 18 height 18
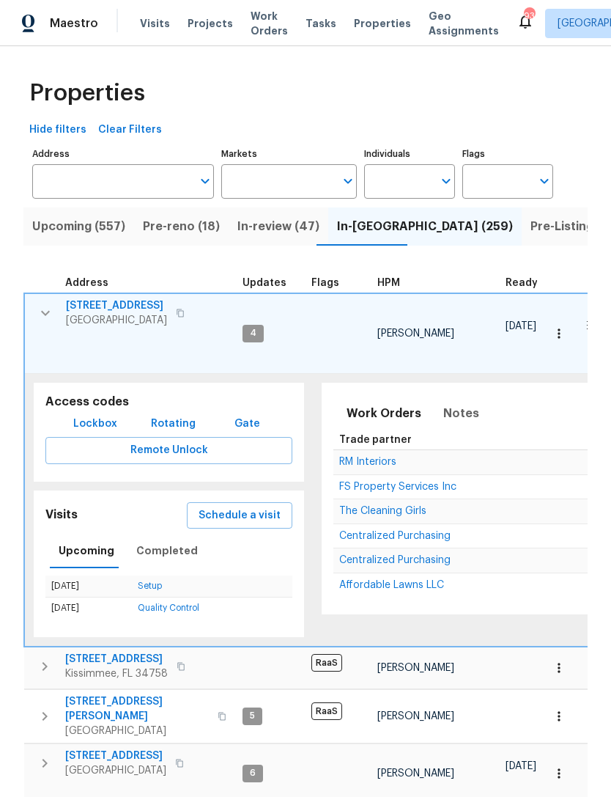
click at [432, 187] on input "Individuals" at bounding box center [398, 181] width 69 height 34
type input "[PERSON_NAME]"
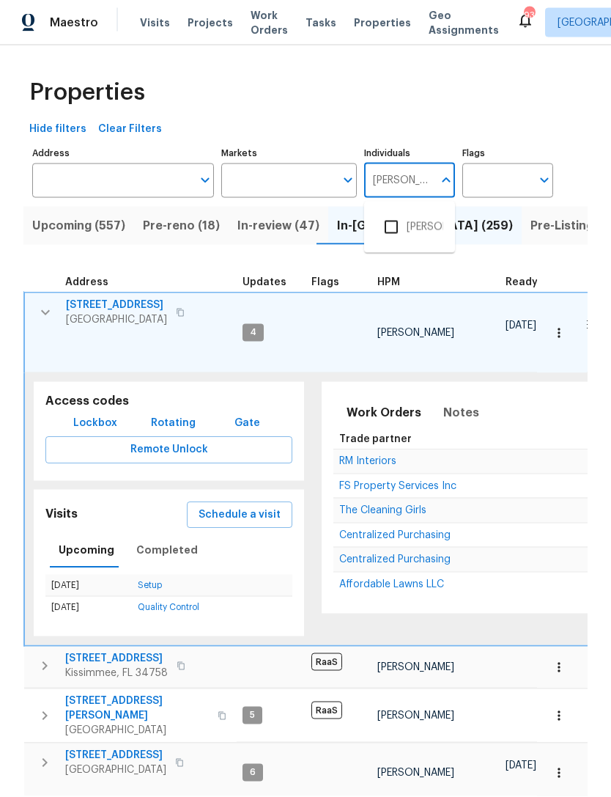
click at [386, 222] on input "checkbox" at bounding box center [391, 228] width 31 height 31
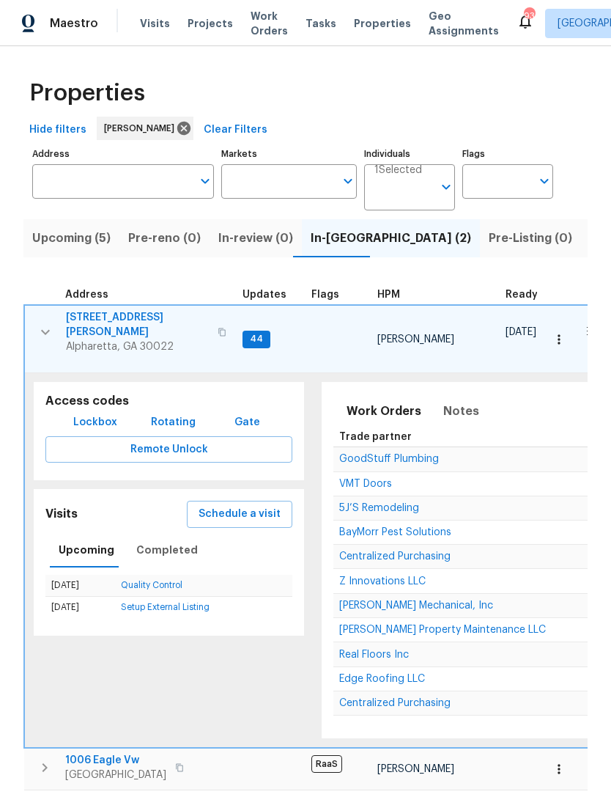
click at [38, 323] on icon "button" at bounding box center [46, 332] width 18 height 18
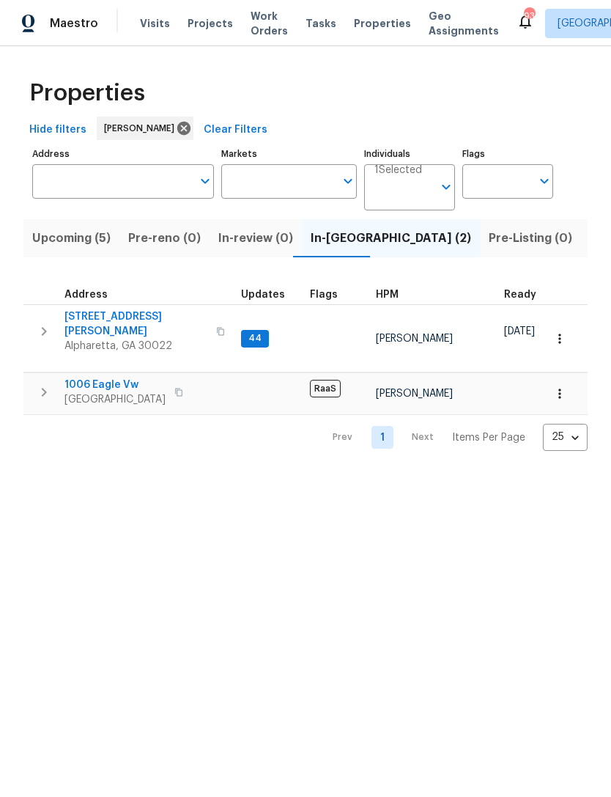
click at [37, 329] on icon "button" at bounding box center [44, 332] width 18 height 18
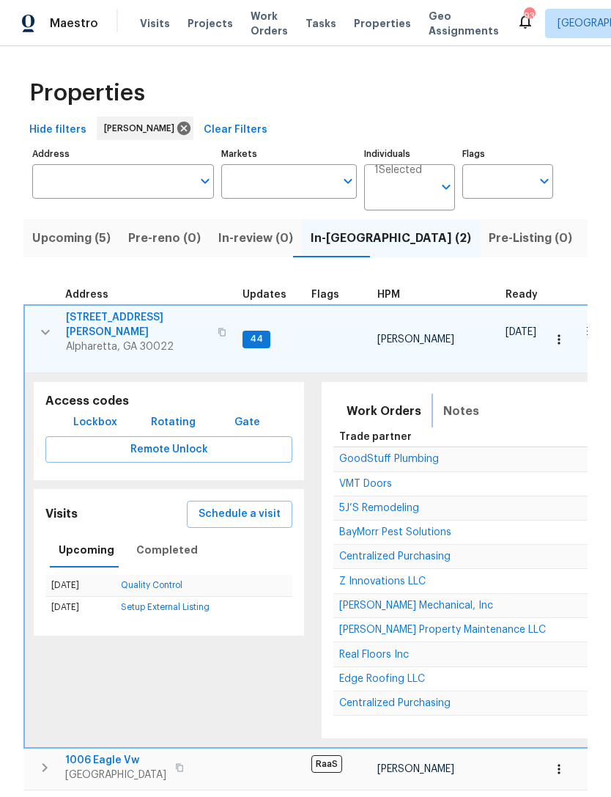
click at [451, 402] on span "Notes" at bounding box center [461, 411] width 36 height 21
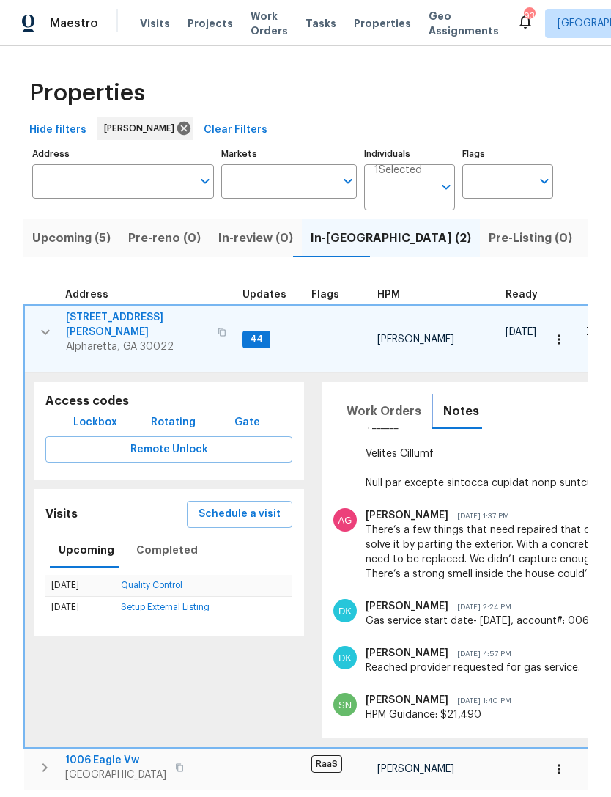
scroll to position [6065, 0]
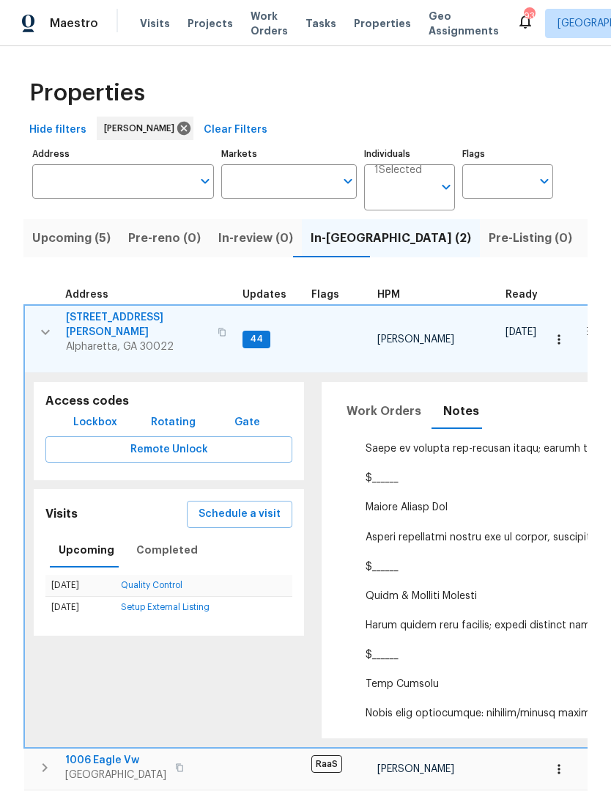
click at [44, 330] on icon "button" at bounding box center [45, 332] width 9 height 5
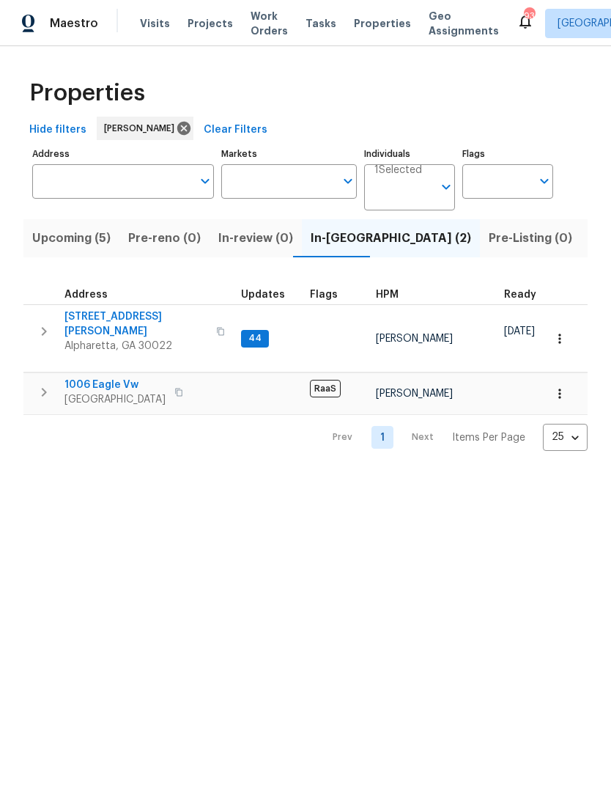
scroll to position [5559, 0]
click at [45, 393] on icon "button" at bounding box center [44, 392] width 18 height 18
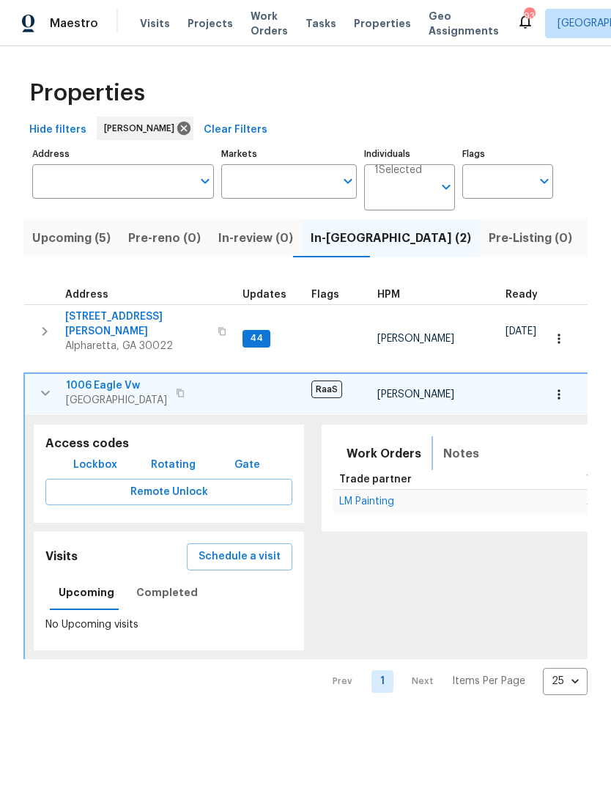
click at [457, 443] on span "Notes" at bounding box center [461, 453] width 36 height 21
click at [454, 452] on span "Notes" at bounding box center [461, 453] width 36 height 21
click at [397, 448] on span "Work Orders" at bounding box center [384, 453] width 75 height 21
click at [449, 448] on span "Notes" at bounding box center [461, 453] width 36 height 21
click at [46, 391] on icon "button" at bounding box center [46, 393] width 18 height 18
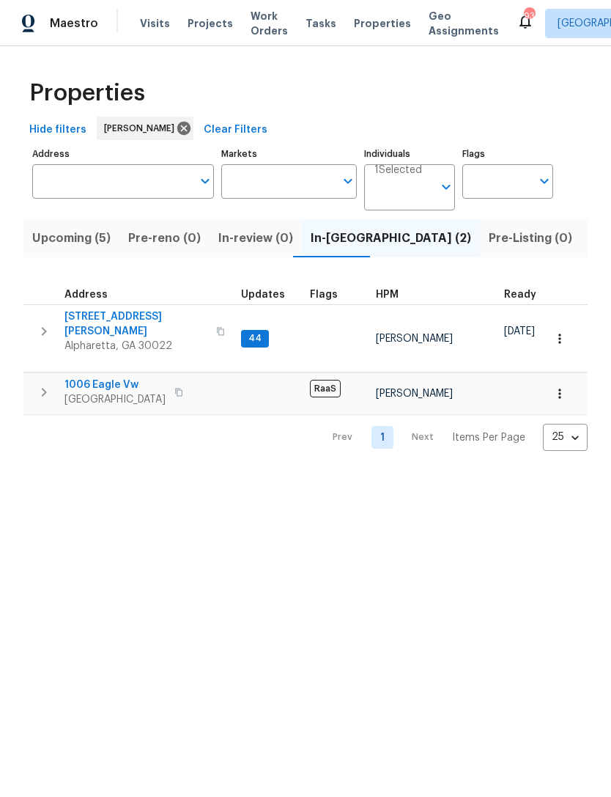
click at [46, 323] on icon "button" at bounding box center [44, 332] width 18 height 18
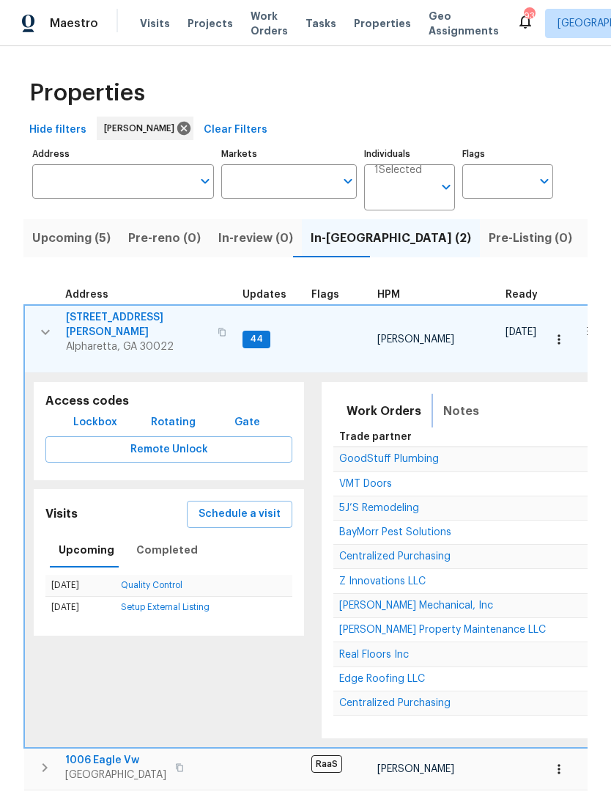
click at [450, 415] on button "Notes" at bounding box center [462, 411] width 54 height 35
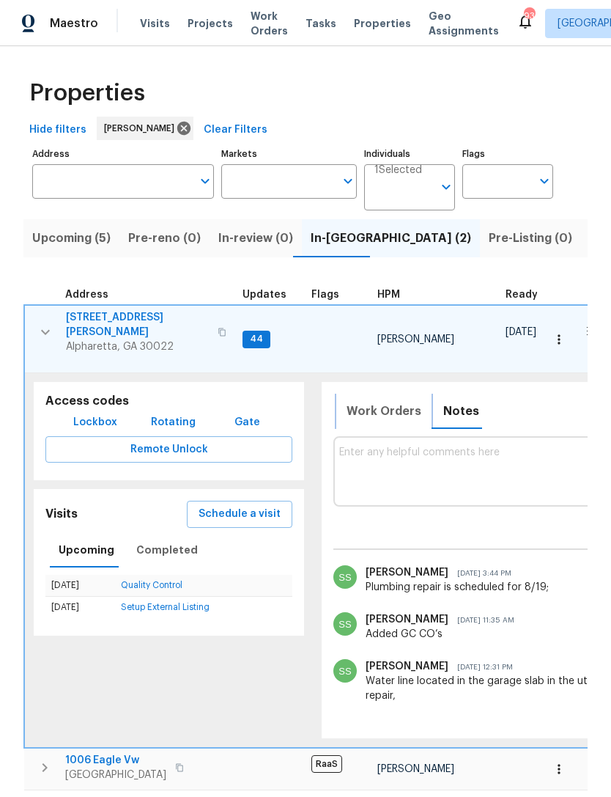
click at [394, 408] on span "Work Orders" at bounding box center [384, 411] width 75 height 21
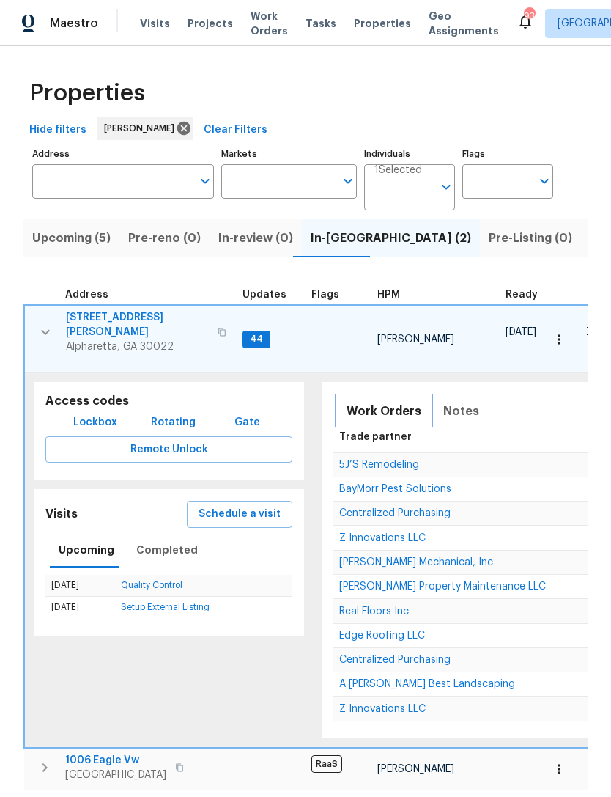
scroll to position [43, 0]
click at [455, 581] on span "[PERSON_NAME] Property Maintenance LLC" at bounding box center [442, 586] width 207 height 10
click at [43, 336] on button "button" at bounding box center [45, 332] width 29 height 44
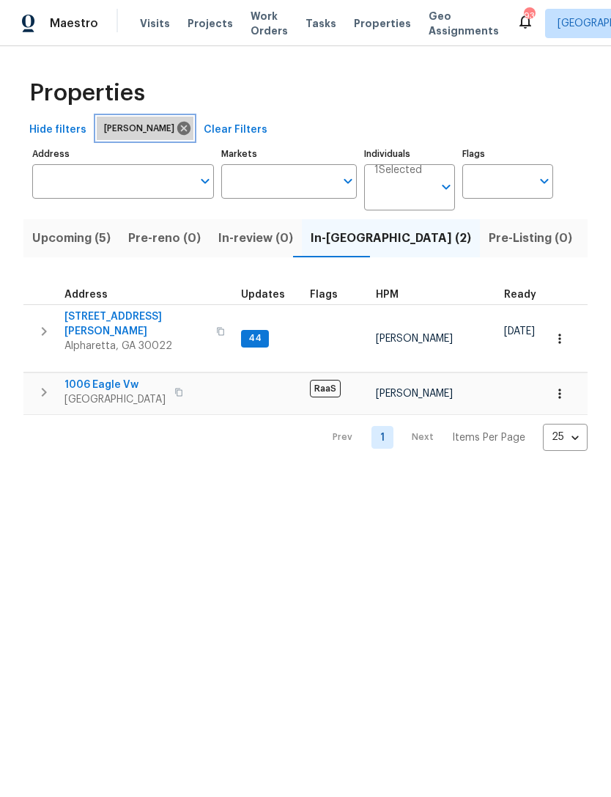
click at [179, 134] on icon at bounding box center [184, 128] width 16 height 16
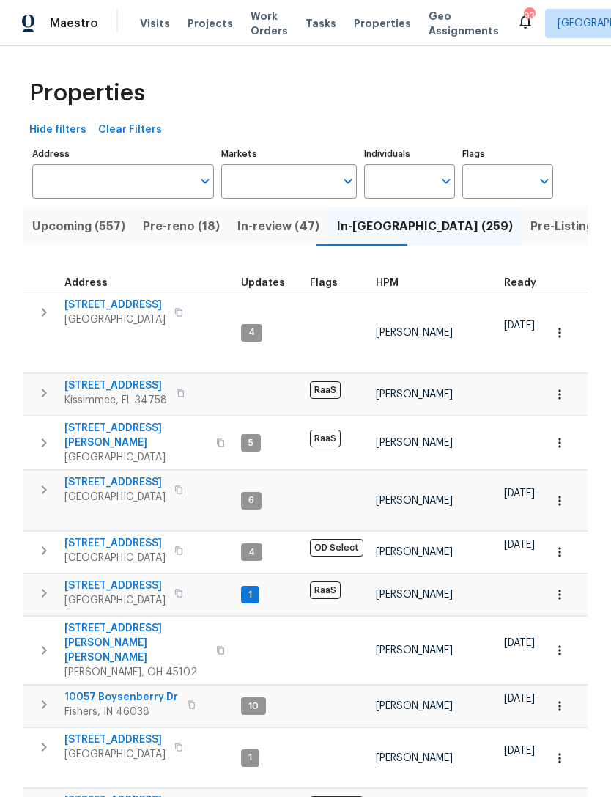
click at [412, 185] on input "Individuals" at bounding box center [398, 181] width 69 height 34
type input "Jaydon"
click at [392, 227] on input "checkbox" at bounding box center [391, 228] width 31 height 31
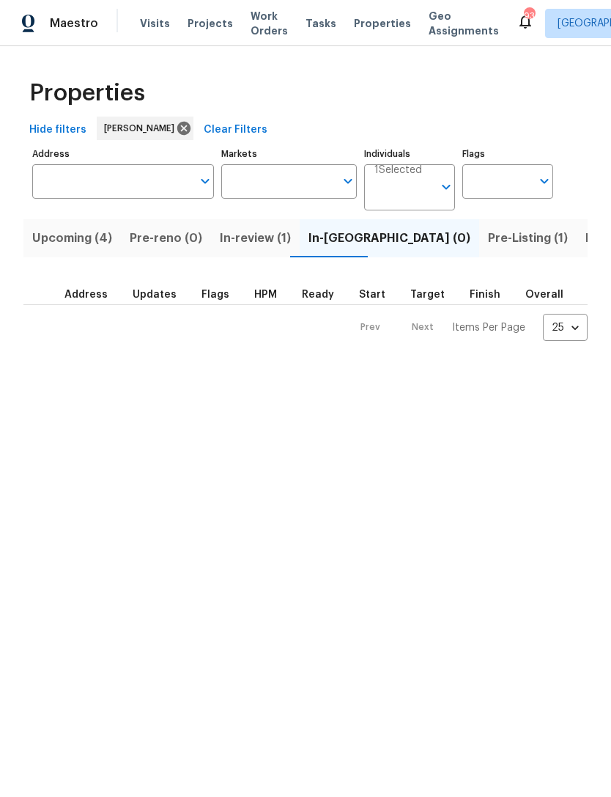
click at [488, 244] on span "Pre-Listing (1)" at bounding box center [528, 238] width 80 height 21
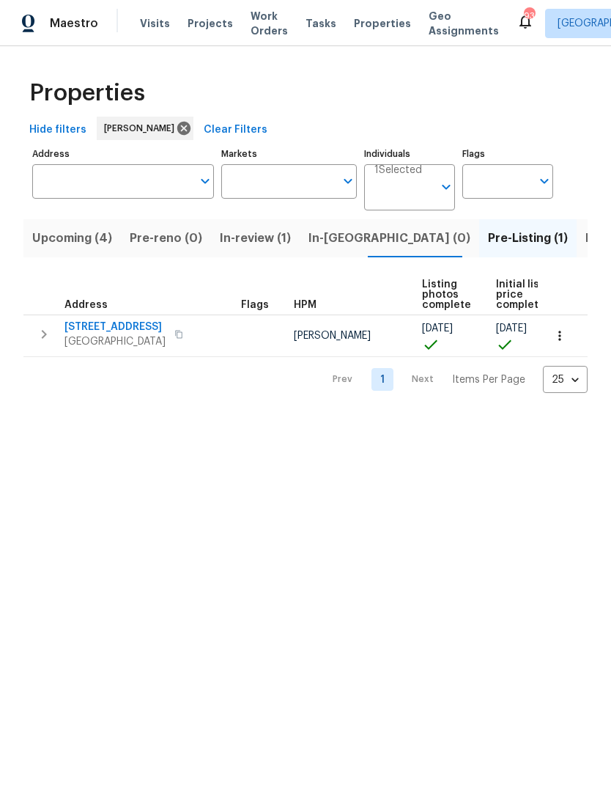
click at [144, 410] on div "Properties Hide filters [PERSON_NAME] Clear Filters Address Address Markets Mar…" at bounding box center [305, 231] width 611 height 370
click at [255, 239] on span "In-review (1)" at bounding box center [255, 238] width 71 height 21
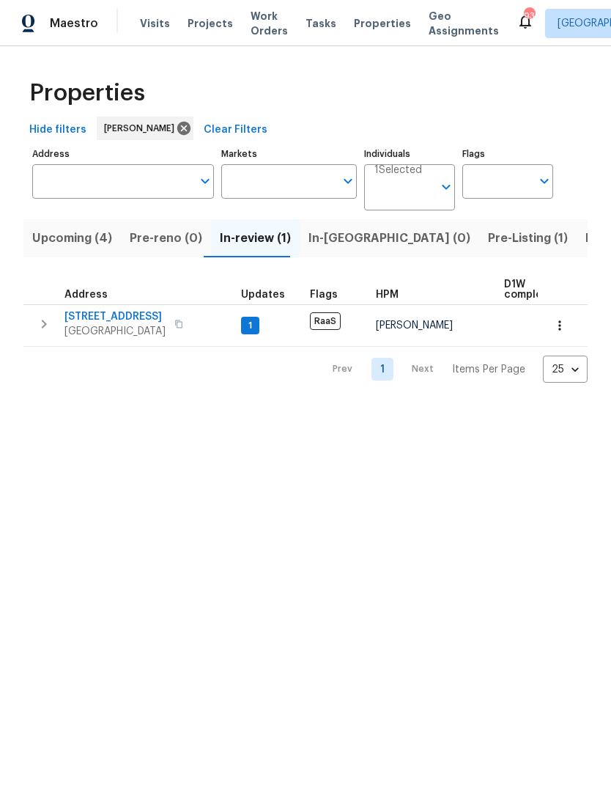
click at [49, 243] on span "Upcoming (4)" at bounding box center [72, 238] width 80 height 21
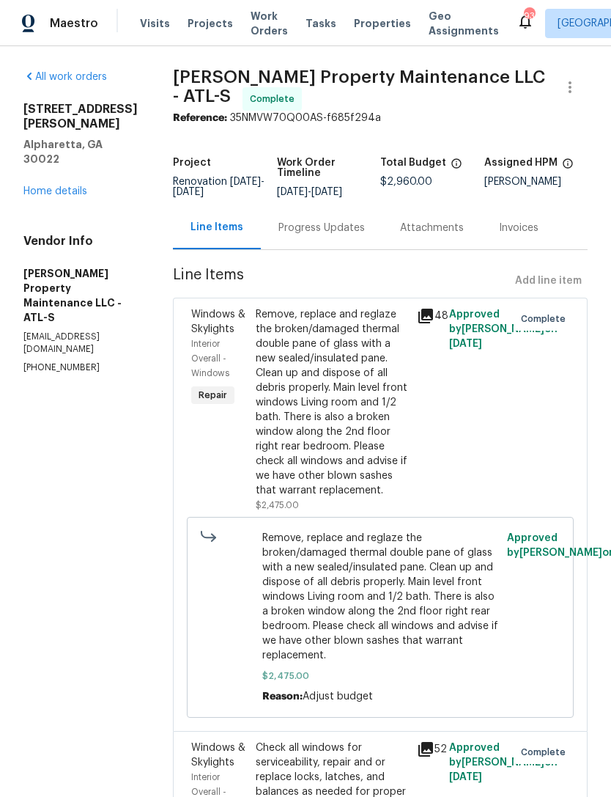
click at [369, 400] on div "Remove, replace and reglaze the broken/damaged thermal double pane of glass wit…" at bounding box center [332, 402] width 152 height 191
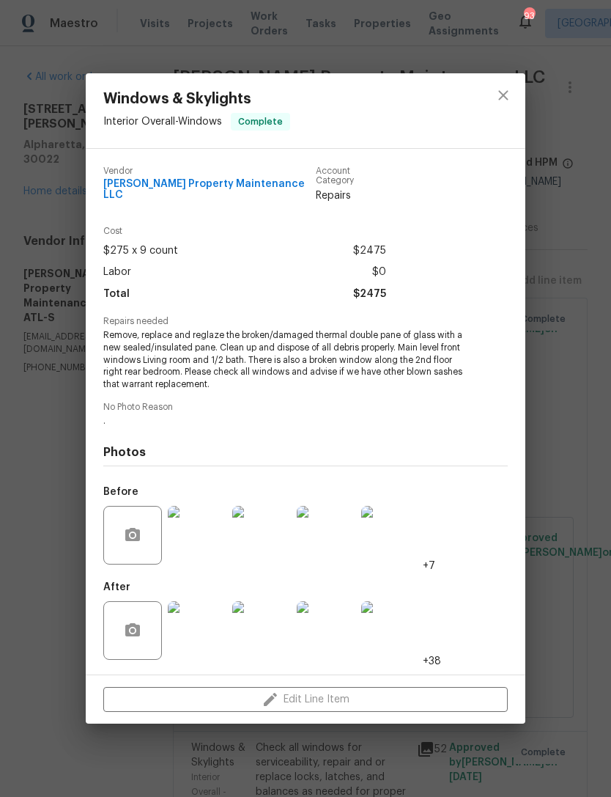
click at [216, 531] on img at bounding box center [197, 535] width 59 height 59
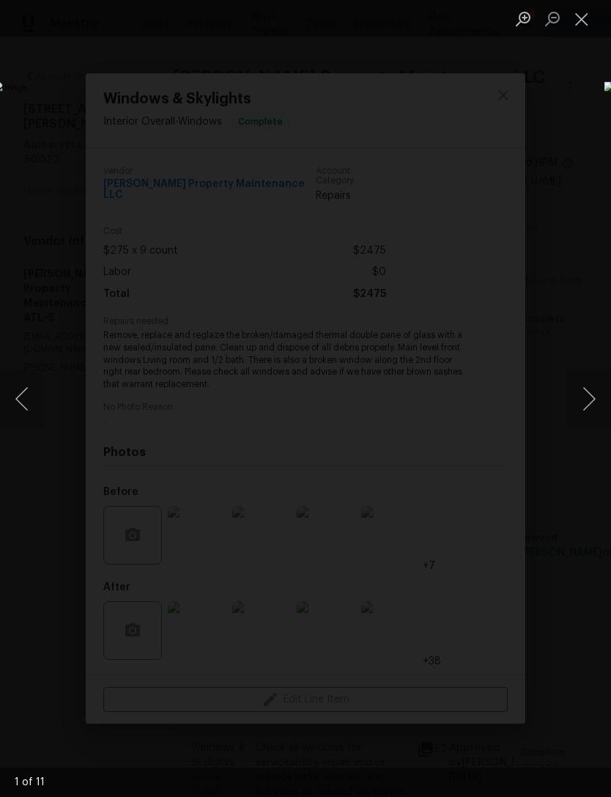
click at [579, 405] on button "Next image" at bounding box center [589, 398] width 44 height 59
click at [584, 405] on button "Next image" at bounding box center [589, 398] width 44 height 59
click at [589, 399] on button "Next image" at bounding box center [589, 398] width 44 height 59
click at [581, 402] on button "Next image" at bounding box center [589, 398] width 44 height 59
click at [582, 397] on button "Next image" at bounding box center [589, 398] width 44 height 59
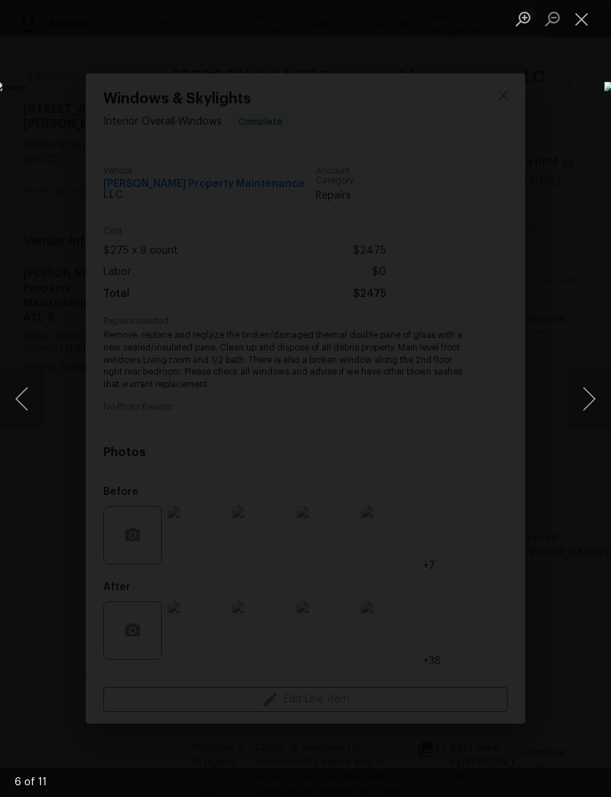
click at [587, 395] on button "Next image" at bounding box center [589, 398] width 44 height 59
click at [583, 399] on button "Next image" at bounding box center [589, 398] width 44 height 59
click at [589, 394] on button "Next image" at bounding box center [589, 398] width 44 height 59
click at [591, 393] on button "Next image" at bounding box center [589, 398] width 44 height 59
click at [586, 397] on button "Next image" at bounding box center [589, 398] width 44 height 59
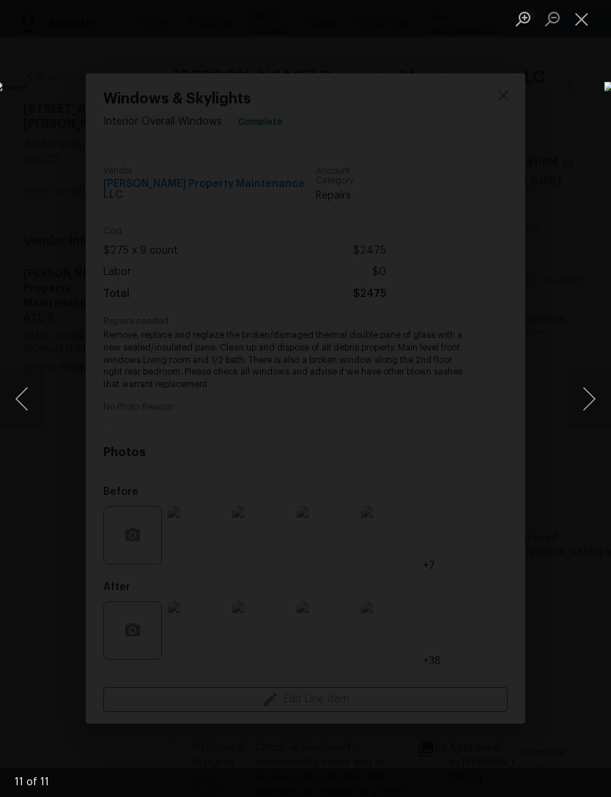
click at [586, 399] on button "Next image" at bounding box center [589, 398] width 44 height 59
click at [479, 285] on img "Lightbox" at bounding box center [236, 397] width 486 height 633
click at [564, 99] on div "Lightbox" at bounding box center [305, 398] width 611 height 797
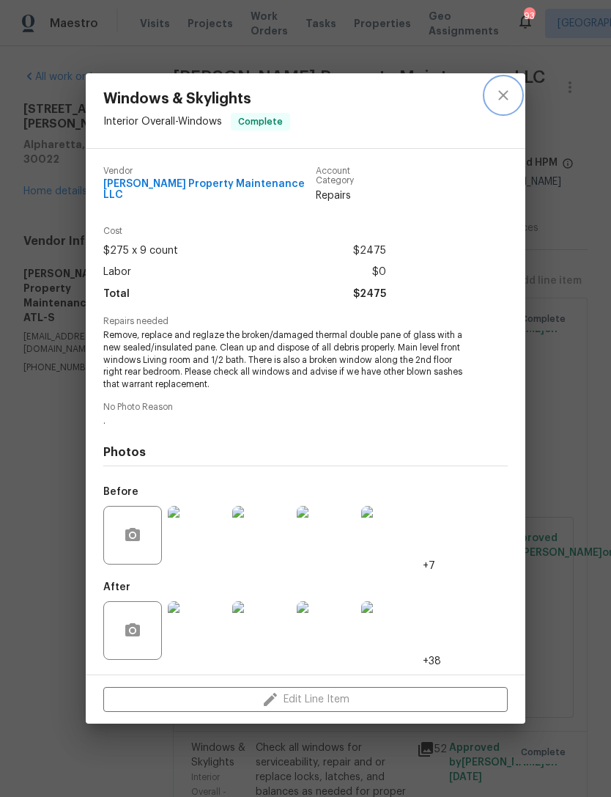
click at [501, 103] on icon "close" at bounding box center [504, 95] width 18 height 18
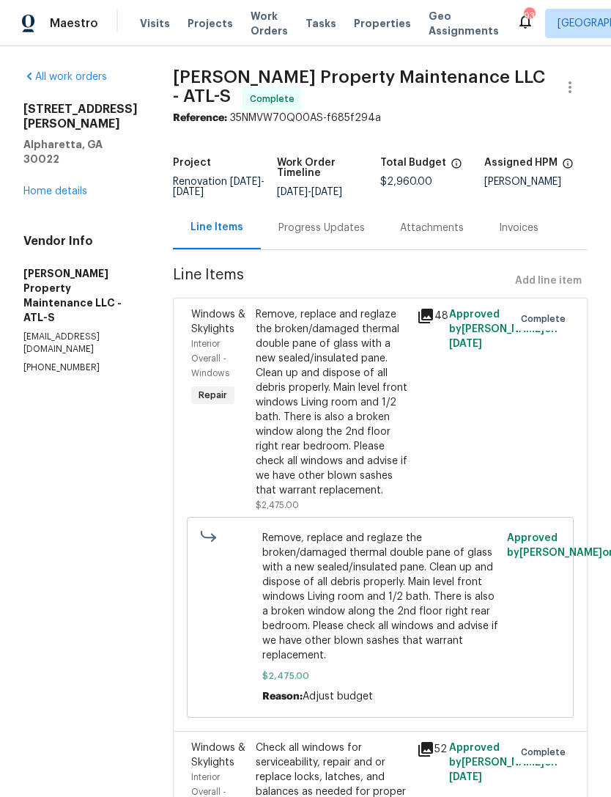
click at [60, 186] on link "Home details" at bounding box center [55, 191] width 64 height 10
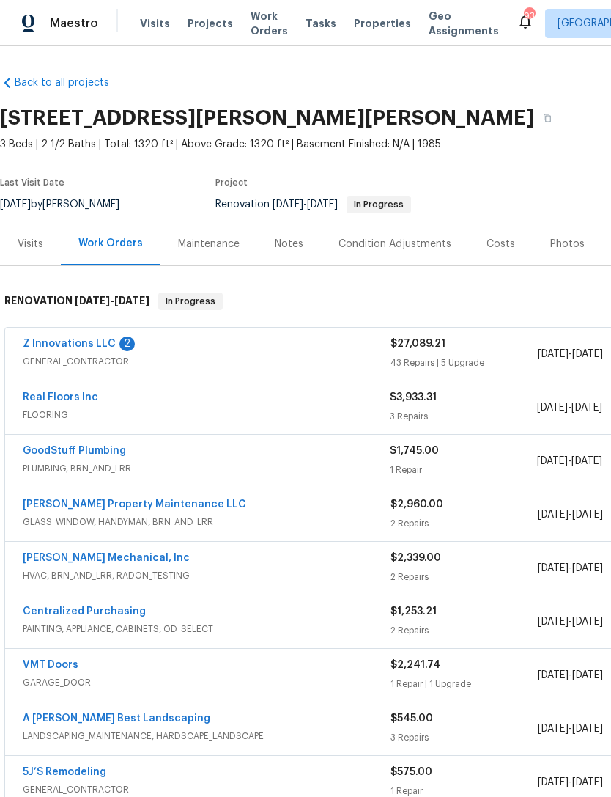
click at [51, 399] on link "Real Floors Inc" at bounding box center [61, 397] width 76 height 10
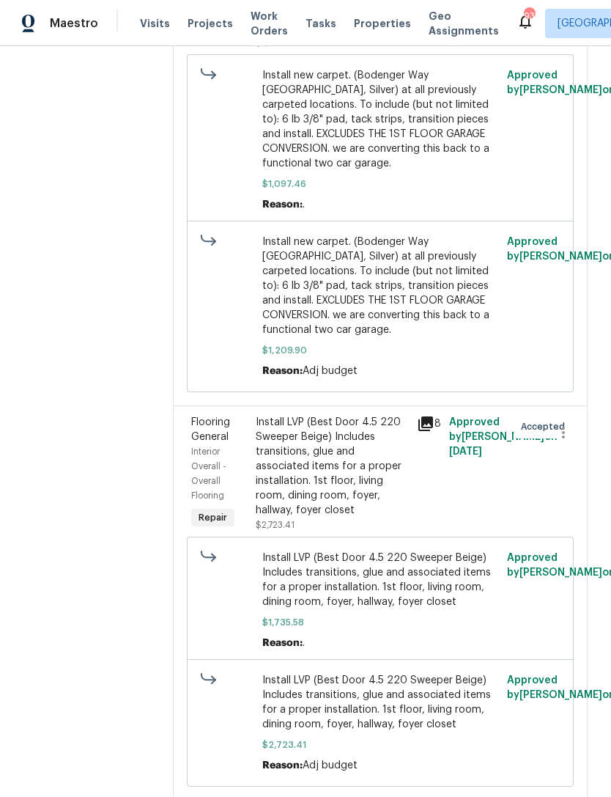
click at [276, 471] on div "Install LVP (Best Door 4.5 220 Sweeper Beige) Includes transitions, glue and as…" at bounding box center [332, 466] width 152 height 103
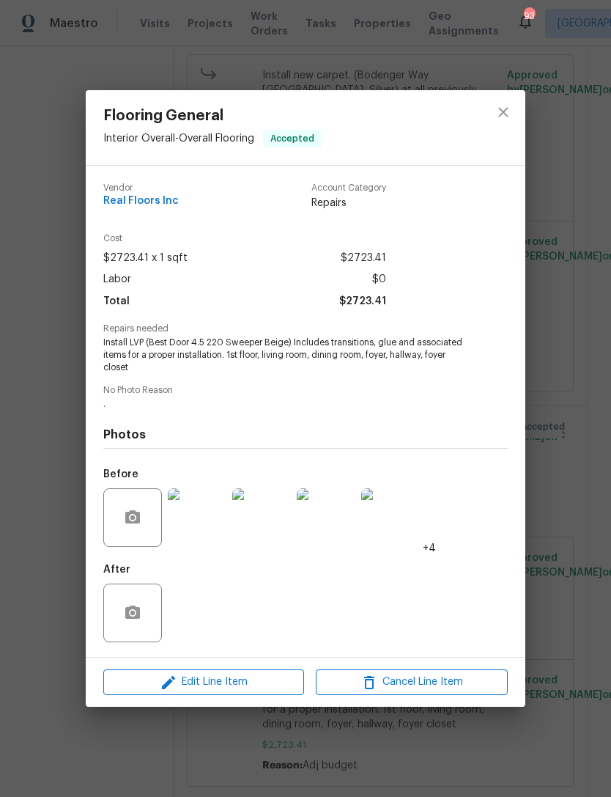
click at [557, 401] on div "Flooring General Interior Overall - Overall Flooring Accepted Vendor Real Floor…" at bounding box center [305, 398] width 611 height 797
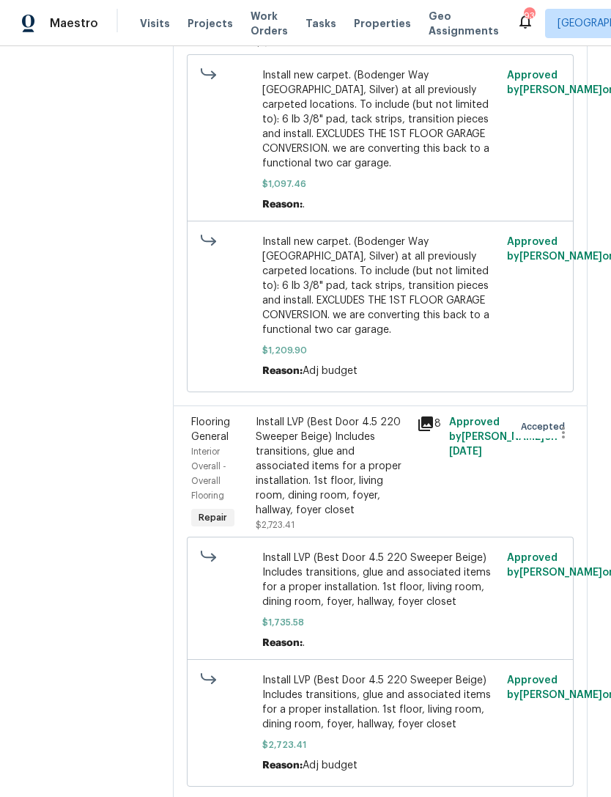
click at [251, 487] on div "Flooring General Interior Overall - Overall Flooring Repair" at bounding box center [219, 473] width 65 height 126
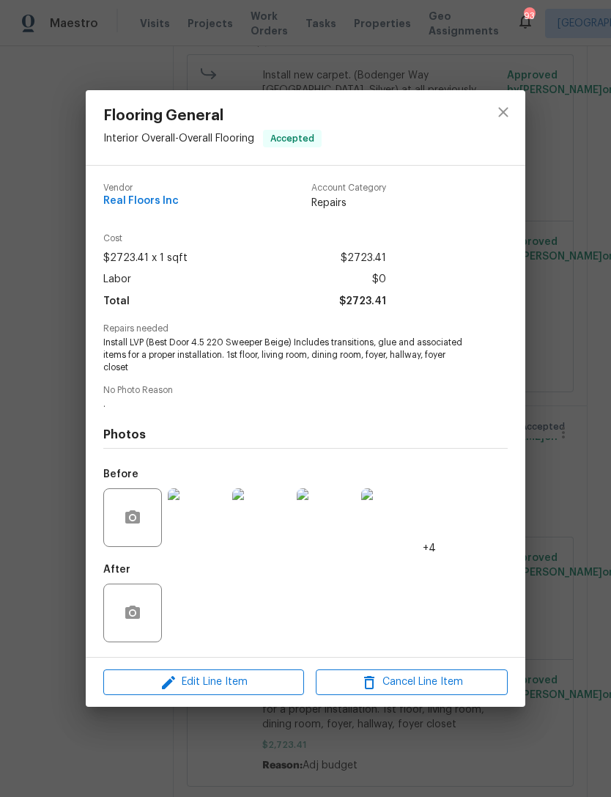
click at [191, 520] on img at bounding box center [197, 517] width 59 height 59
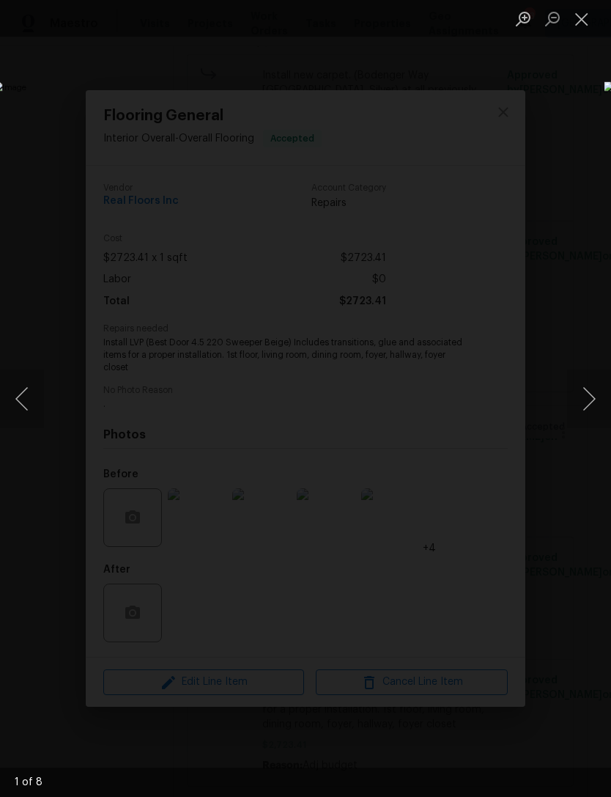
click at [199, 700] on div "Lightbox" at bounding box center [305, 398] width 611 height 797
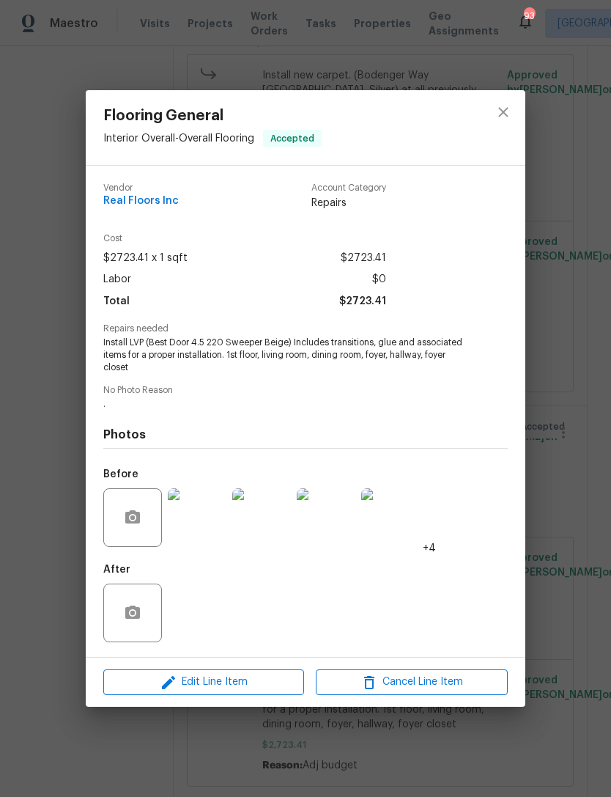
click at [569, 314] on div "Flooring General Interior Overall - Overall Flooring Accepted Vendor Real Floor…" at bounding box center [305, 398] width 611 height 797
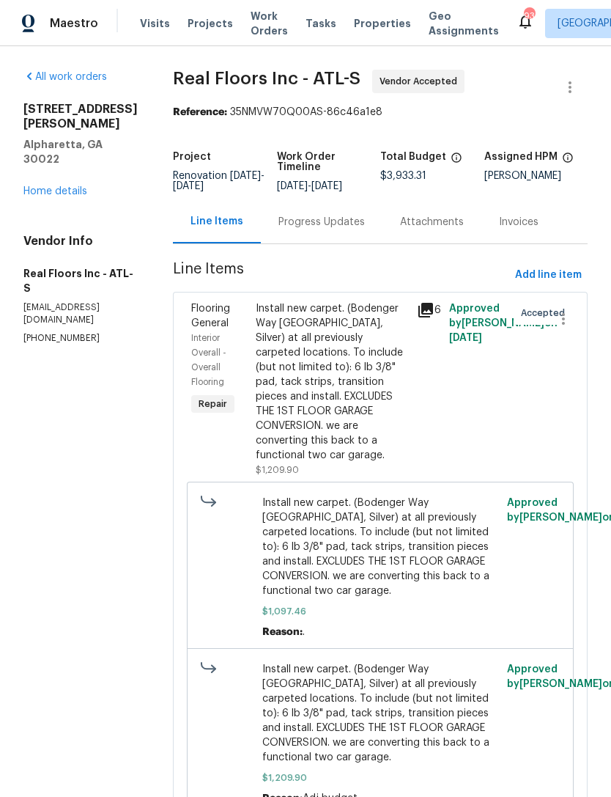
click at [62, 186] on link "Home details" at bounding box center [55, 191] width 64 height 10
